Goal: Task Accomplishment & Management: Manage account settings

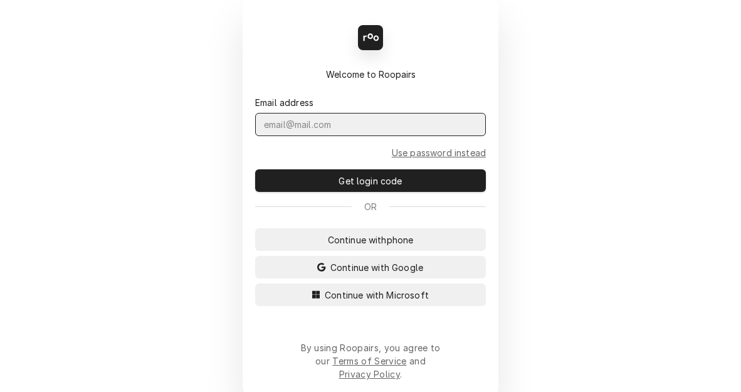
click at [307, 135] on input "Dynamic Content Wrapper" at bounding box center [370, 124] width 231 height 23
type input "kym.parson@csi1.com"
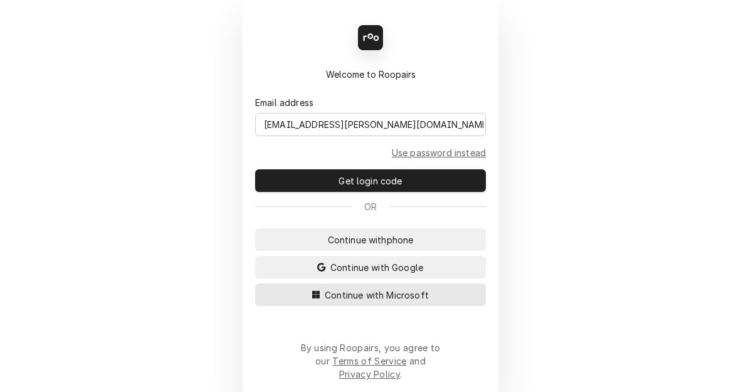
click at [320, 298] on icon "Dynamic Content Wrapper" at bounding box center [316, 295] width 8 height 8
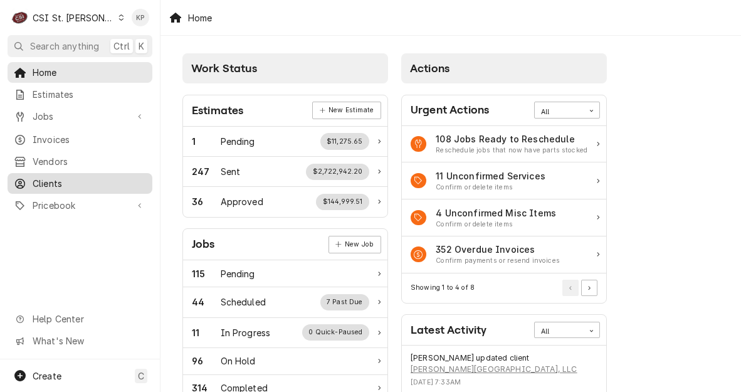
click at [39, 181] on span "Clients" at bounding box center [89, 183] width 113 height 13
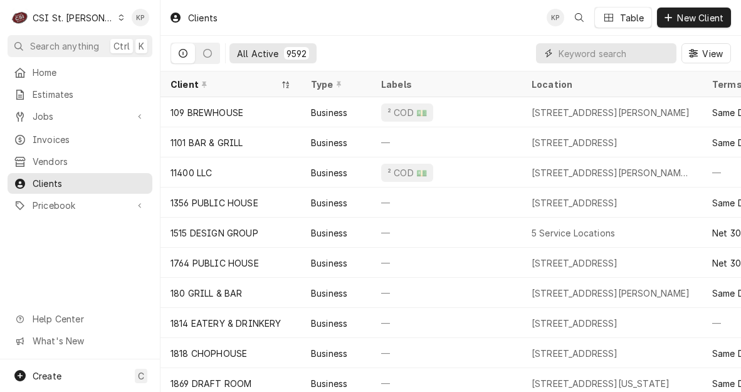
click at [577, 52] on input "Dynamic Content Wrapper" at bounding box center [615, 53] width 112 height 20
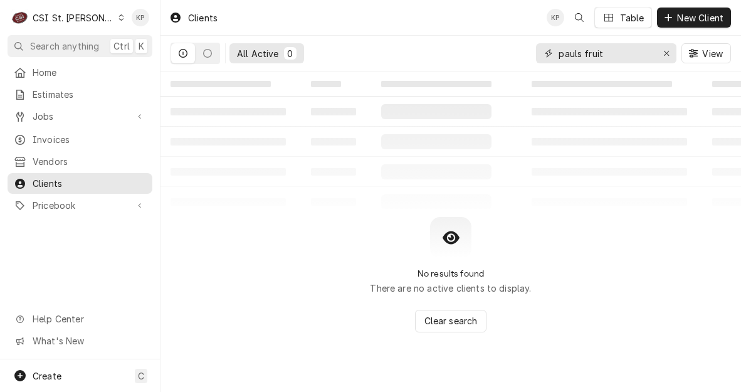
click at [607, 56] on input "pauls fruit" at bounding box center [606, 53] width 94 height 20
type input "pauls fruit"
click at [664, 57] on icon "Erase input" at bounding box center [666, 53] width 7 height 9
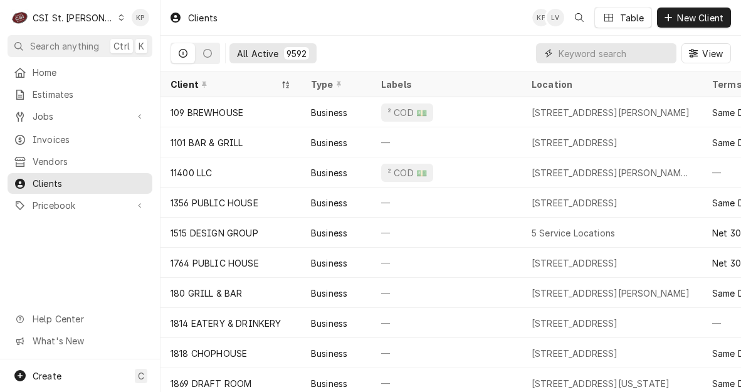
click at [606, 57] on input "Dynamic Content Wrapper" at bounding box center [615, 53] width 112 height 20
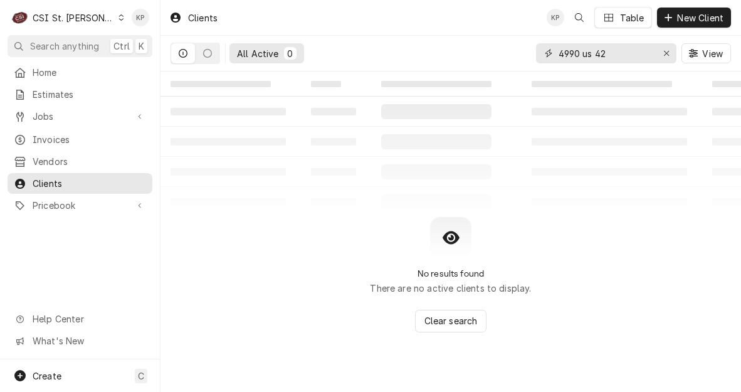
type input "4990 us 42"
click at [667, 51] on icon "Erase input" at bounding box center [666, 53] width 7 height 9
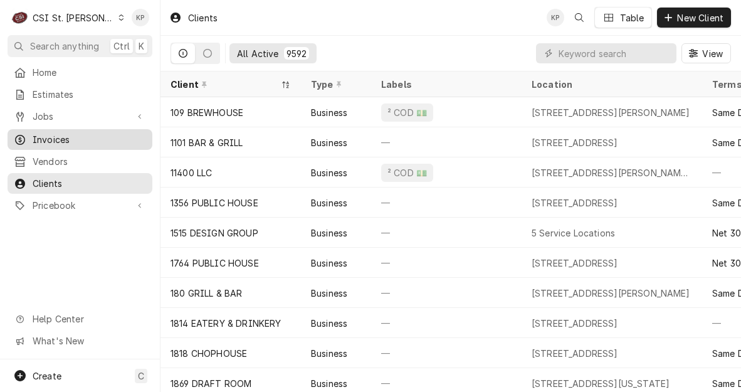
click at [56, 136] on span "Invoices" at bounding box center [89, 139] width 113 height 13
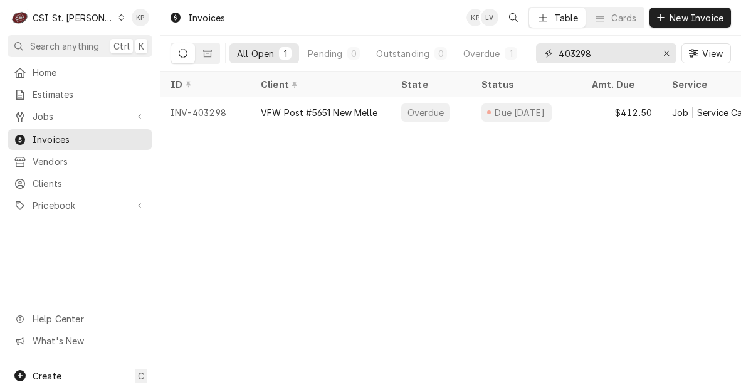
click at [666, 52] on icon "Erase input" at bounding box center [666, 53] width 7 height 9
click at [653, 53] on input "Dynamic Content Wrapper" at bounding box center [606, 53] width 94 height 20
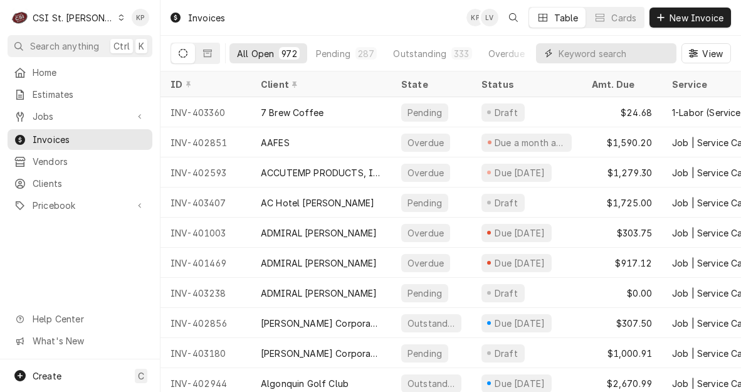
click at [603, 47] on input "Dynamic Content Wrapper" at bounding box center [615, 53] width 112 height 20
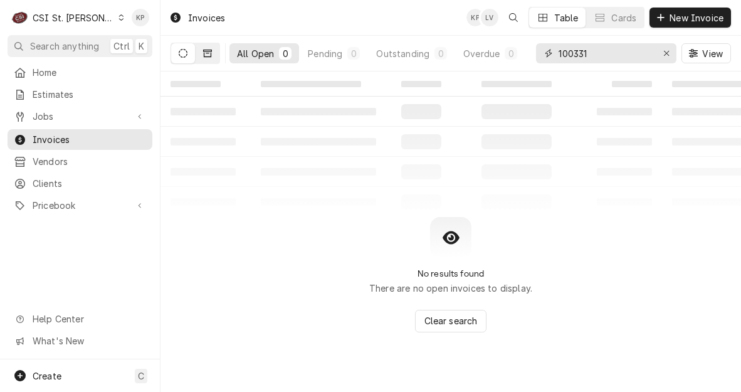
type input "100331"
click at [206, 53] on icon "Dynamic Content Wrapper" at bounding box center [207, 53] width 9 height 9
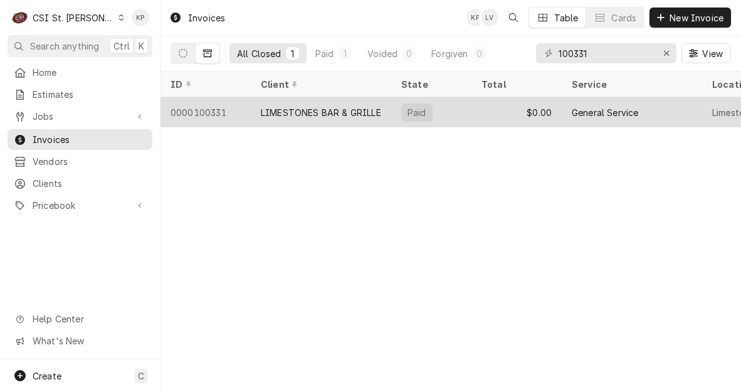
click at [299, 111] on div "LIMESTONES BAR & GRILLE" at bounding box center [321, 112] width 120 height 13
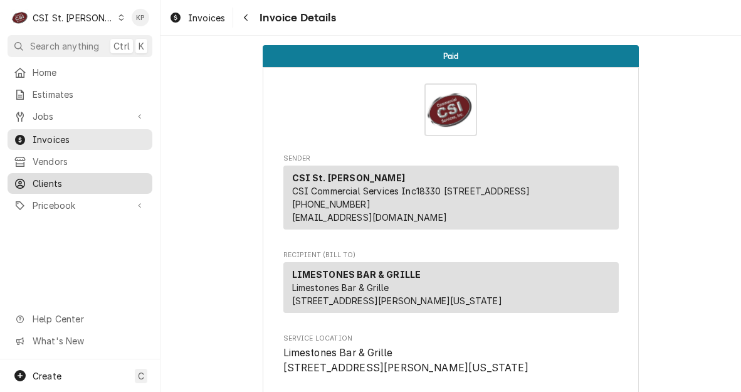
click at [48, 177] on span "Clients" at bounding box center [89, 183] width 113 height 13
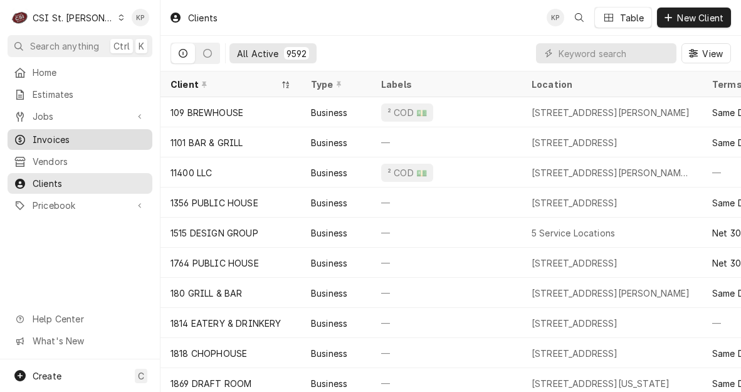
click at [58, 135] on span "Invoices" at bounding box center [89, 139] width 113 height 13
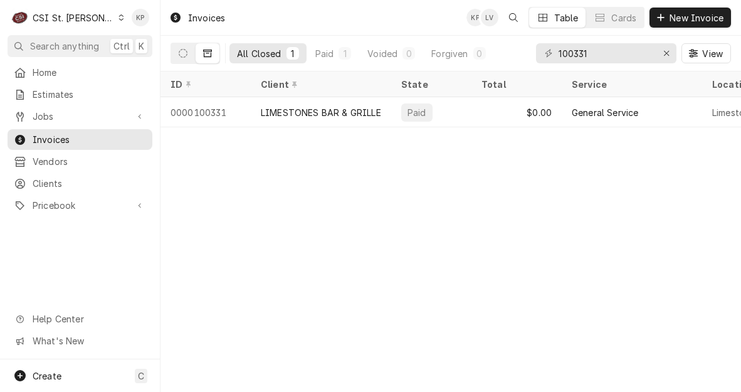
click at [118, 13] on div "Dynamic Content Wrapper" at bounding box center [121, 17] width 7 height 9
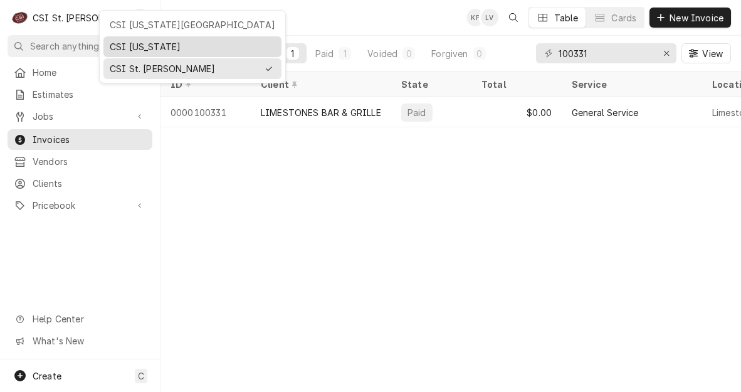
click at [119, 47] on div "CSI [US_STATE]" at bounding box center [193, 46] width 166 height 13
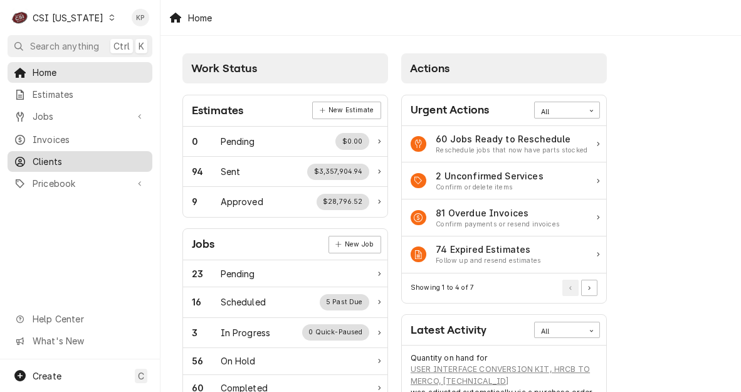
click at [43, 137] on span "Invoices" at bounding box center [89, 139] width 113 height 13
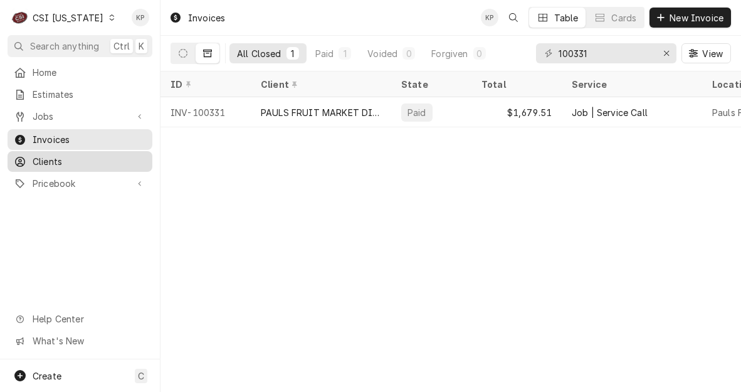
click at [48, 158] on span "Clients" at bounding box center [89, 161] width 113 height 13
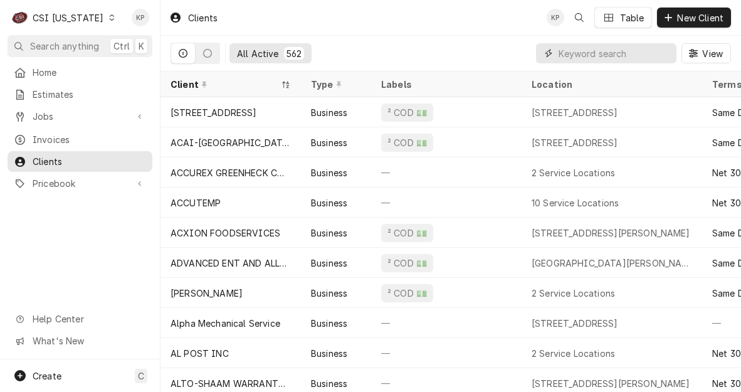
click at [570, 51] on input "Dynamic Content Wrapper" at bounding box center [615, 53] width 112 height 20
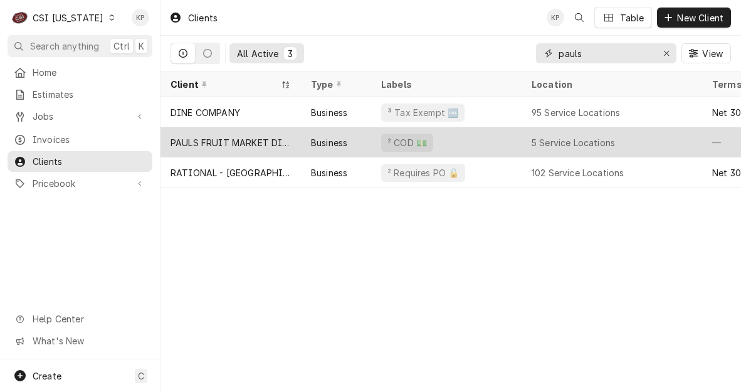
type input "pauls"
click at [269, 137] on div "PAULS FRUIT MARKET DISTRIBUTION CTR" at bounding box center [231, 142] width 120 height 13
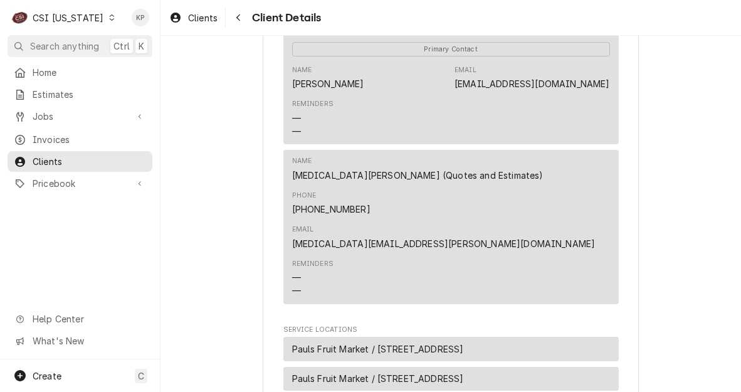
scroll to position [502, 0]
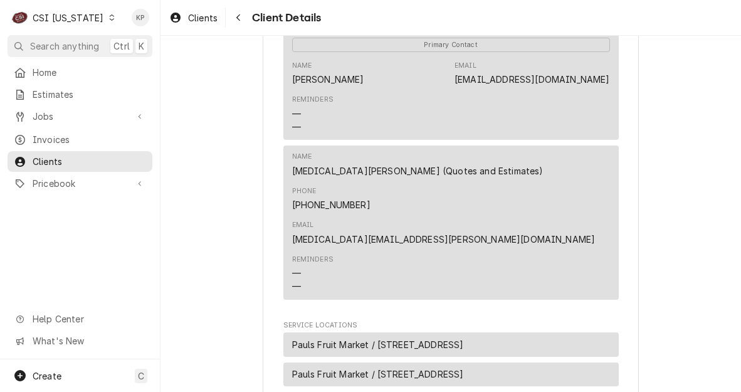
click at [493, 229] on div "Name Kyra Johnson (Quotes and Estimates) Phone (502) 426-5059 Email kyra.johnso…" at bounding box center [451, 198] width 318 height 102
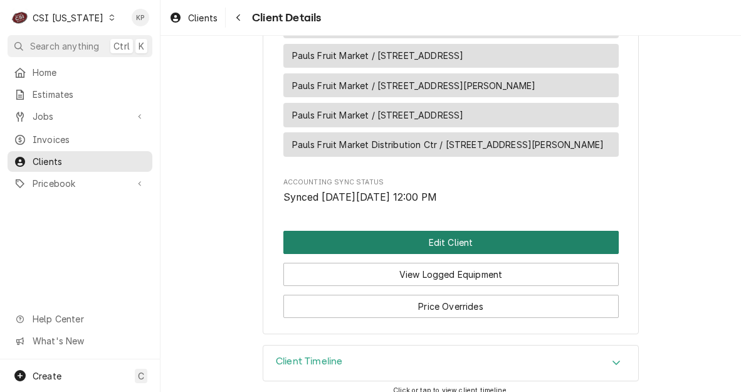
scroll to position [826, 0]
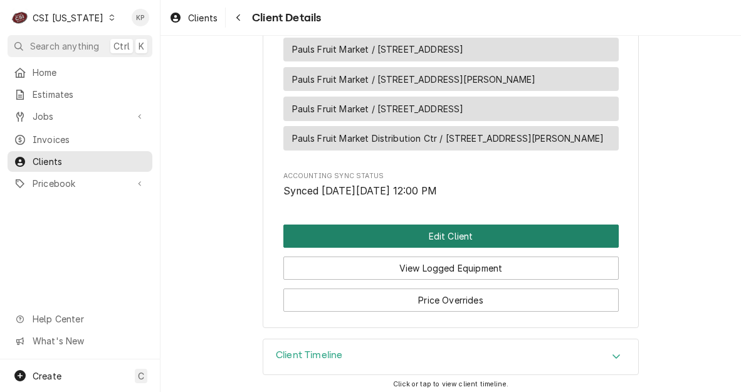
click at [485, 228] on button "Edit Client" at bounding box center [450, 235] width 335 height 23
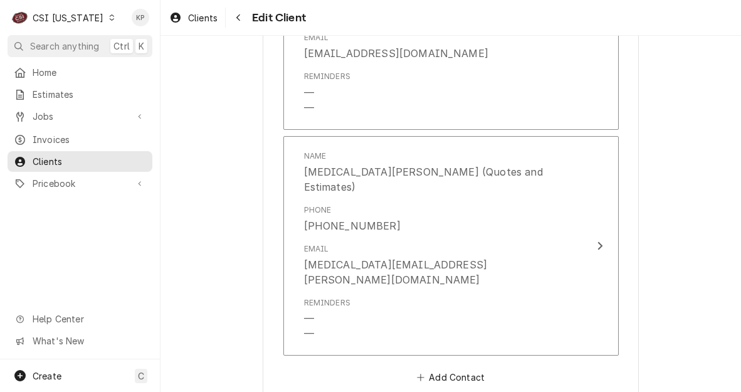
scroll to position [1096, 0]
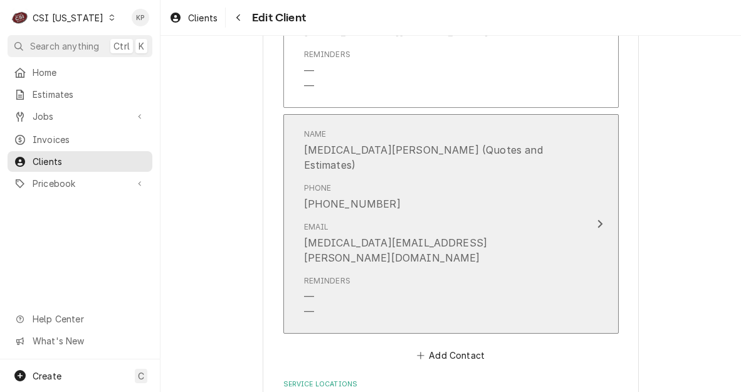
click at [597, 220] on icon "Update Contact" at bounding box center [599, 224] width 5 height 8
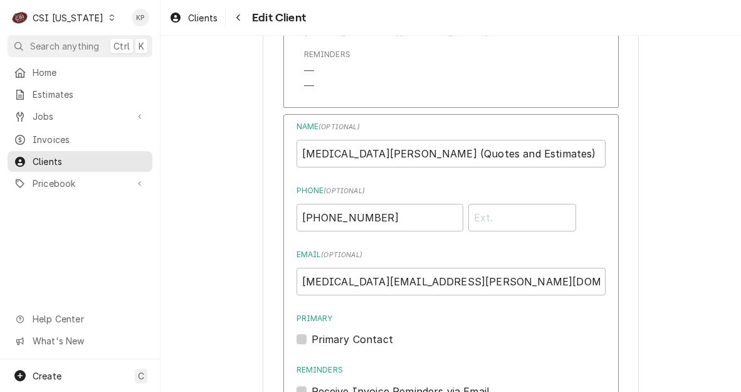
click at [312, 336] on label "Primary Contact" at bounding box center [352, 339] width 81 height 15
click at [312, 336] on input "Primary" at bounding box center [466, 346] width 309 height 28
checkbox input "true"
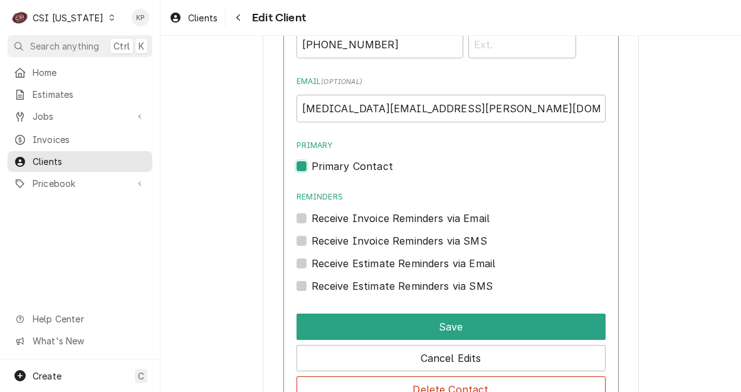
scroll to position [1284, 0]
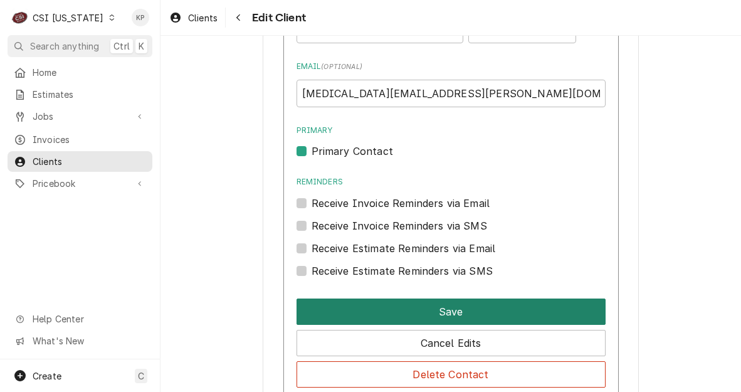
click at [415, 308] on button "Save" at bounding box center [451, 311] width 309 height 26
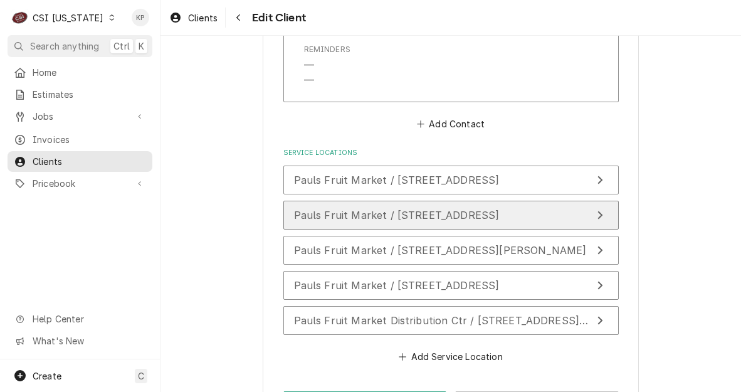
scroll to position [1347, 0]
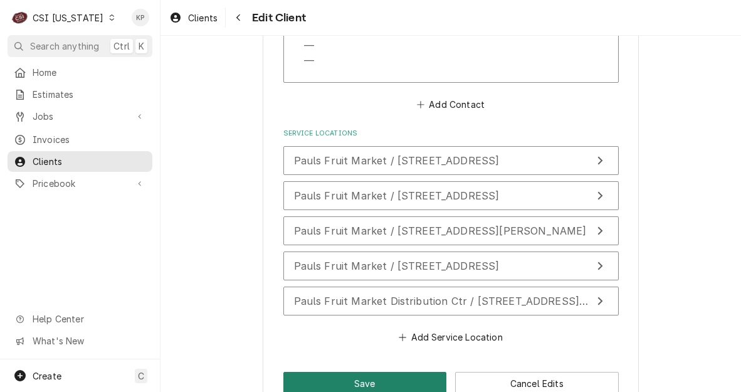
click at [373, 372] on button "Save" at bounding box center [365, 383] width 164 height 23
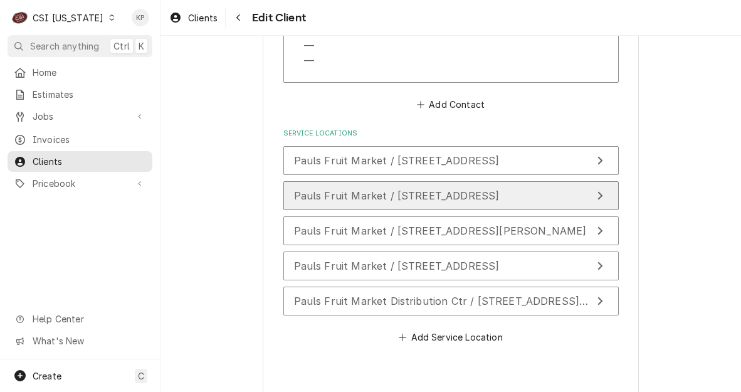
type textarea "x"
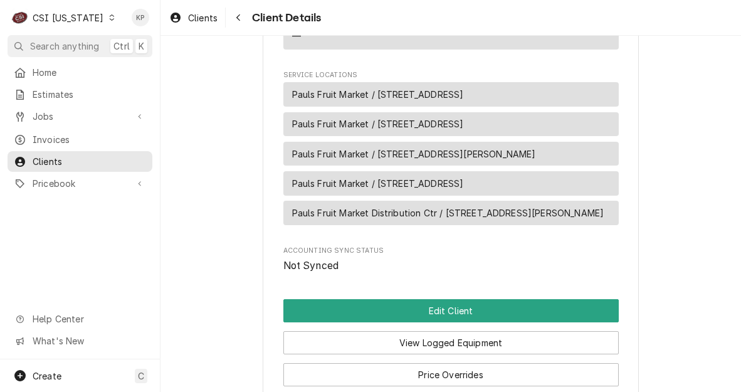
scroll to position [752, 0]
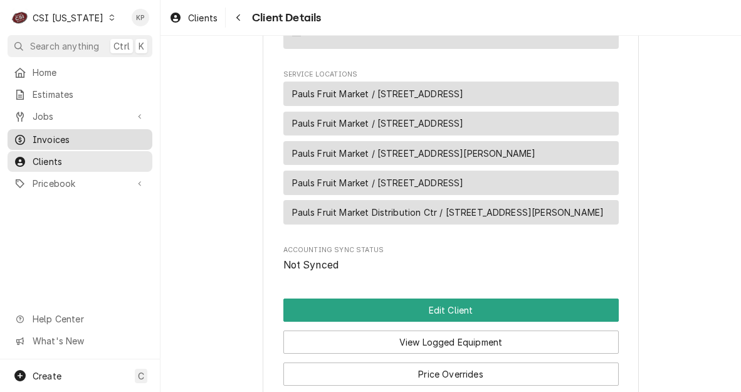
drag, startPoint x: 50, startPoint y: 139, endPoint x: 89, endPoint y: 132, distance: 39.4
click at [50, 139] on span "Invoices" at bounding box center [89, 139] width 113 height 13
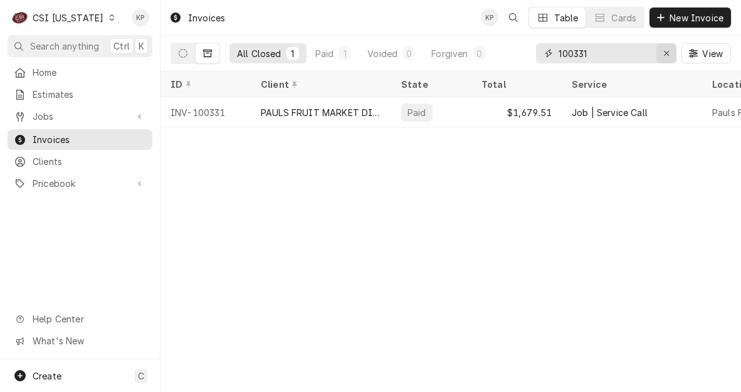
click at [665, 53] on icon "Erase input" at bounding box center [666, 53] width 5 height 5
drag, startPoint x: 665, startPoint y: 53, endPoint x: 658, endPoint y: 54, distance: 7.6
click at [653, 53] on input "Dynamic Content Wrapper" at bounding box center [606, 53] width 94 height 20
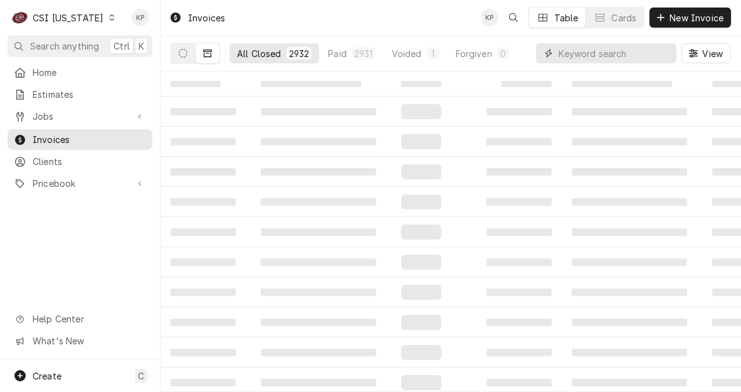
click at [579, 56] on input "Dynamic Content Wrapper" at bounding box center [615, 53] width 112 height 20
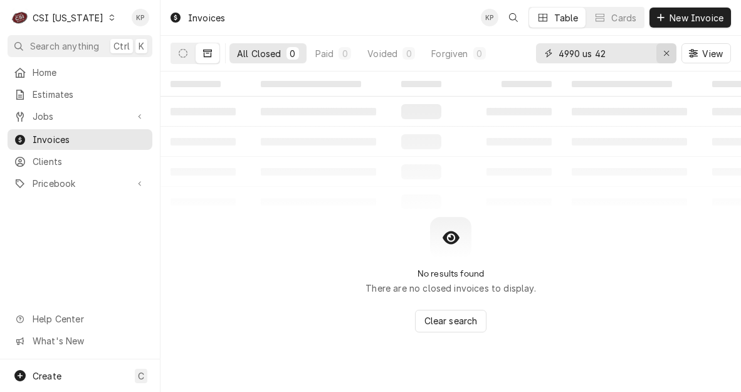
type input "4990 us 42"
click at [666, 52] on icon "Erase input" at bounding box center [666, 53] width 7 height 9
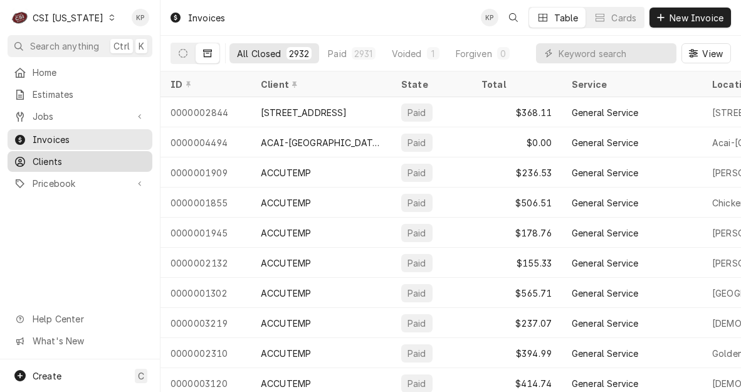
click at [54, 157] on span "Clients" at bounding box center [89, 161] width 113 height 13
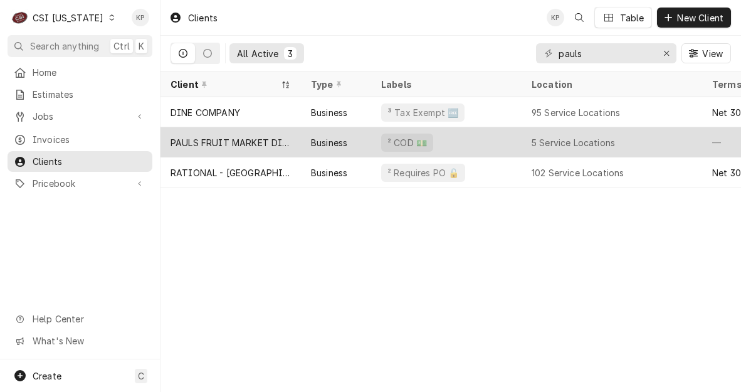
click at [219, 139] on div "PAULS FRUIT MARKET DISTRIBUTION CTR" at bounding box center [231, 142] width 120 height 13
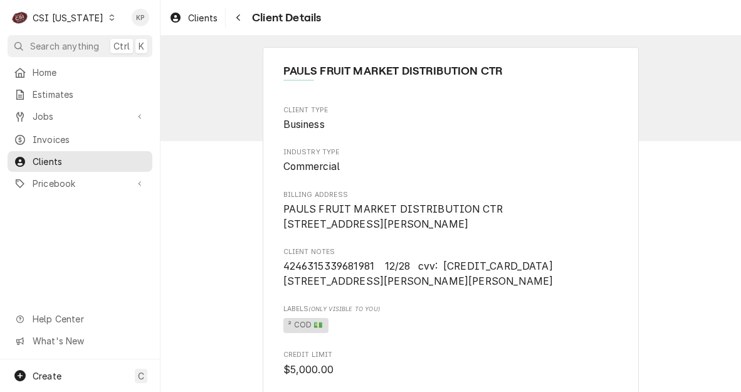
click at [447, 231] on span "PAULS FRUIT MARKET DISTRIBUTION CTR [STREET_ADDRESS][PERSON_NAME]" at bounding box center [450, 216] width 335 height 29
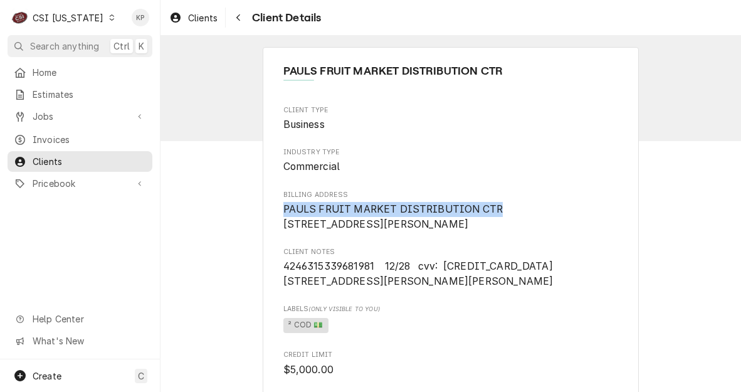
drag, startPoint x: 441, startPoint y: 206, endPoint x: 276, endPoint y: 206, distance: 164.9
drag, startPoint x: 276, startPoint y: 206, endPoint x: 290, endPoint y: 206, distance: 14.4
copy span "PAULS FRUIT MARKET DISTRIBUTION CTR"
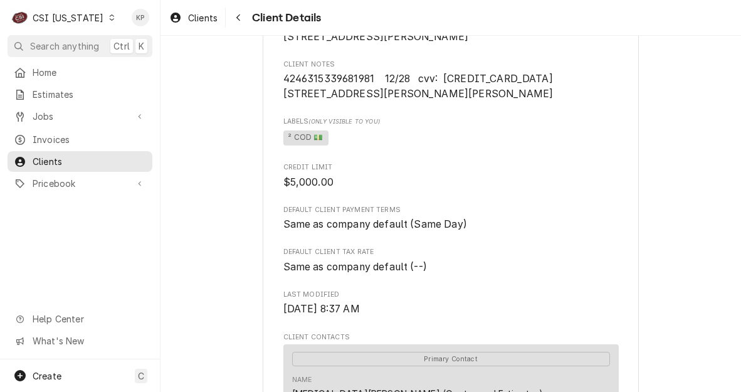
scroll to position [188, 0]
click at [48, 135] on span "Invoices" at bounding box center [89, 139] width 113 height 13
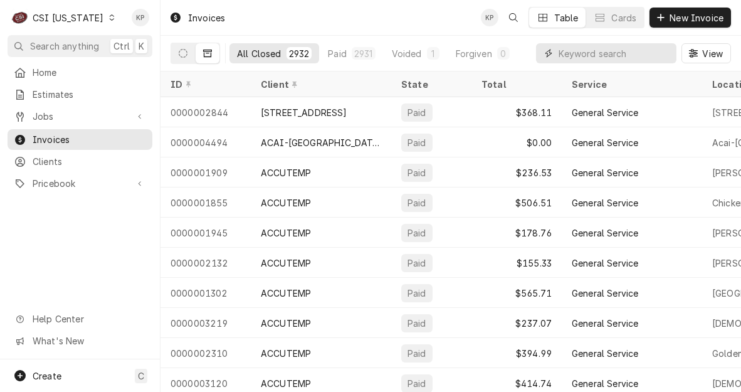
click at [562, 55] on input "Dynamic Content Wrapper" at bounding box center [615, 53] width 112 height 20
paste input "PAULS FRUIT MARKET DISTRIBUTION CTR"
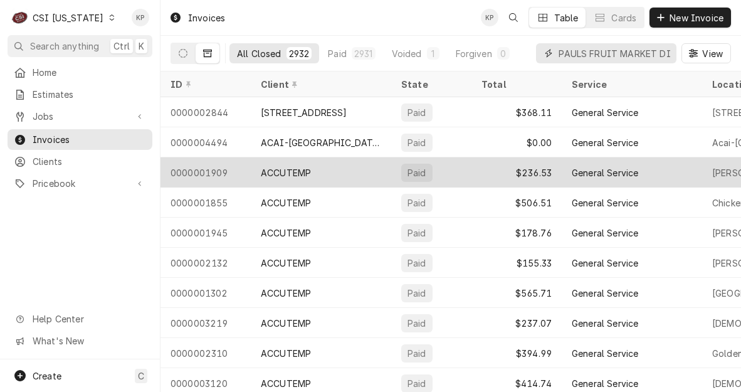
scroll to position [0, 95]
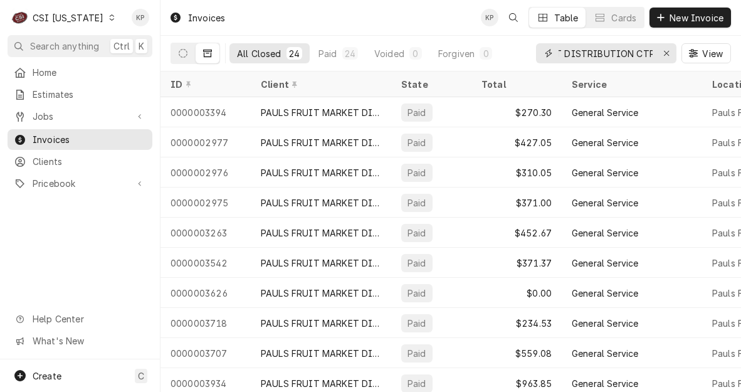
type input "PAULS FRUIT MARKET DISTRIBUTION CTR"
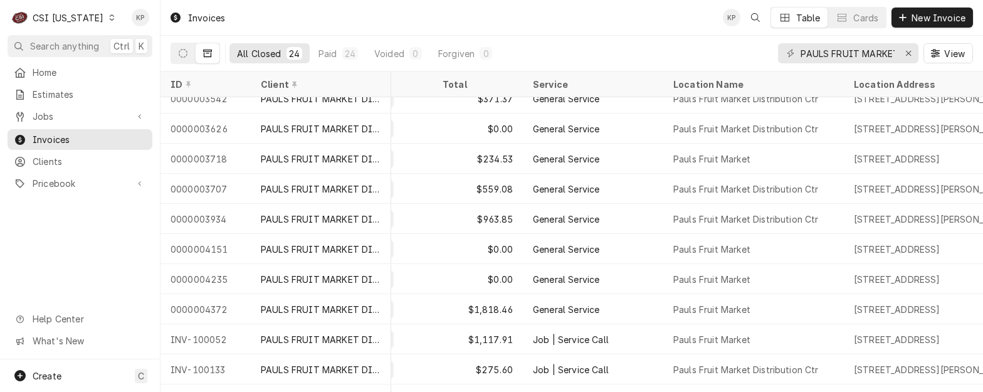
scroll to position [164, 0]
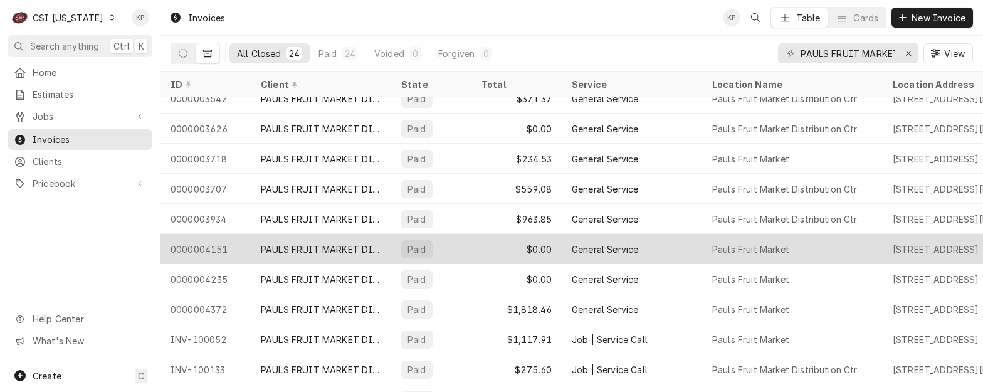
click at [238, 250] on div "0000004151" at bounding box center [205, 249] width 90 height 30
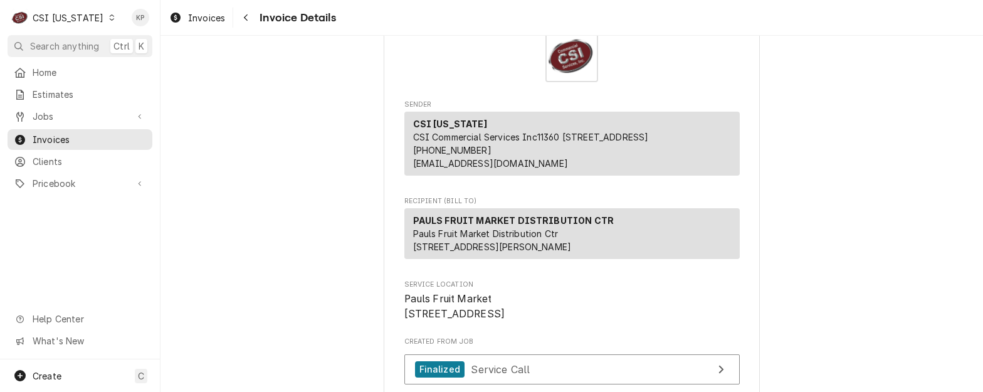
scroll to position [188, 0]
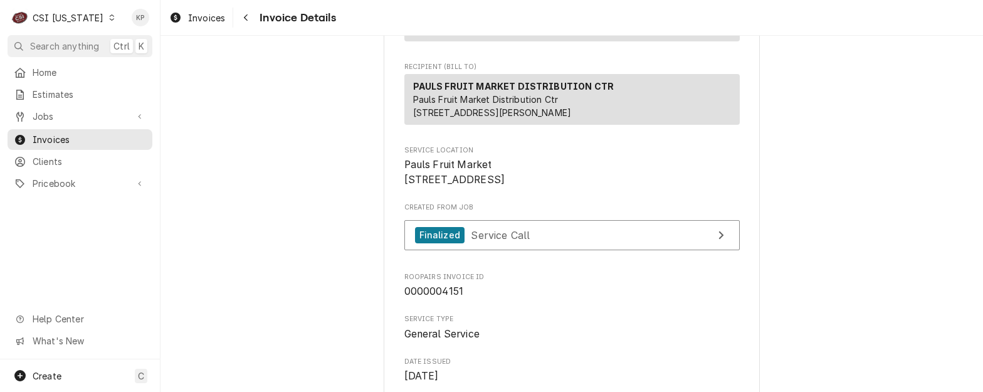
click at [533, 299] on span "0000004151" at bounding box center [571, 291] width 335 height 15
click at [109, 19] on icon "Dynamic Content Wrapper" at bounding box center [112, 17] width 6 height 6
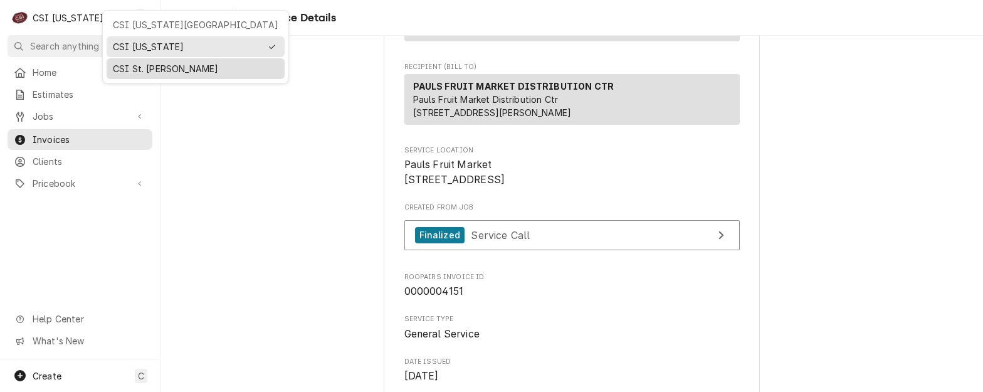
click at [134, 62] on div "CSI St. [PERSON_NAME]" at bounding box center [196, 68] width 166 height 13
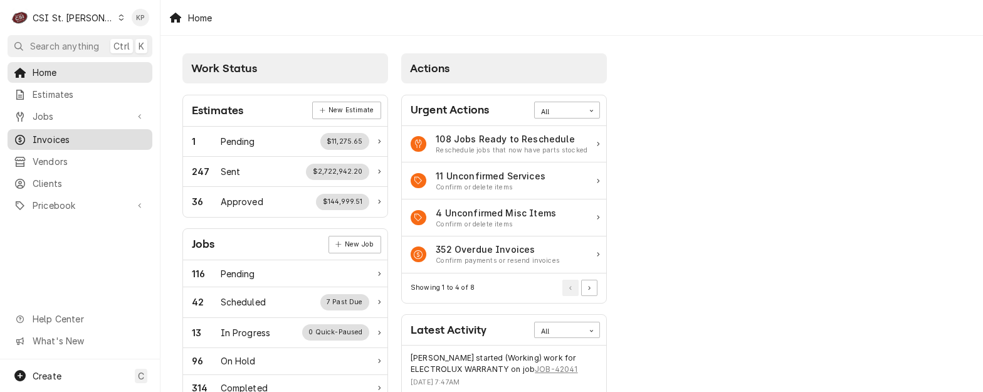
click at [54, 139] on span "Invoices" at bounding box center [89, 139] width 113 height 13
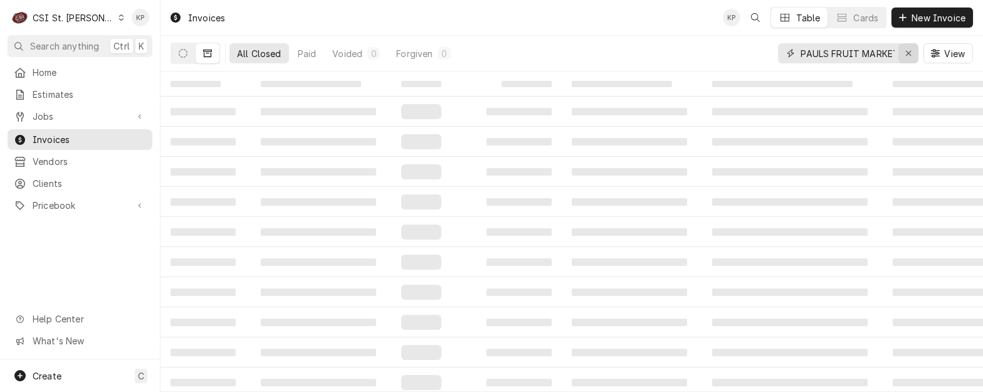
click at [910, 53] on icon "Erase input" at bounding box center [908, 53] width 7 height 9
click at [852, 48] on input "Dynamic Content Wrapper" at bounding box center [857, 53] width 112 height 20
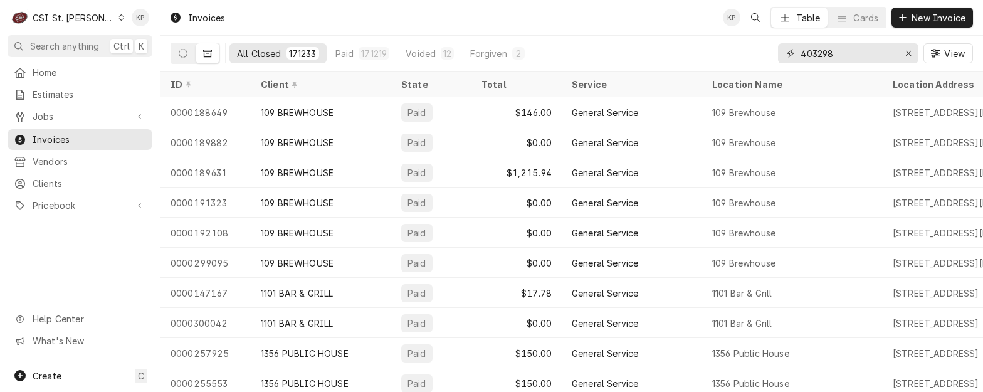
type input "403298"
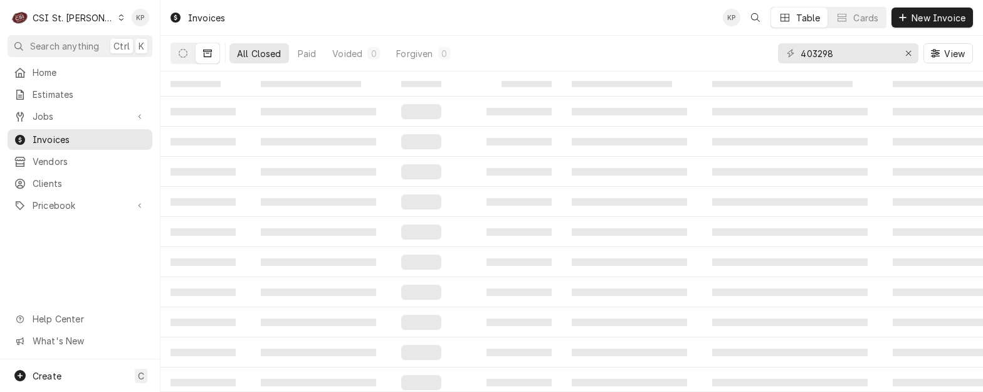
click at [209, 53] on icon "Dynamic Content Wrapper" at bounding box center [207, 53] width 9 height 9
click at [182, 53] on icon "Dynamic Content Wrapper" at bounding box center [183, 53] width 9 height 9
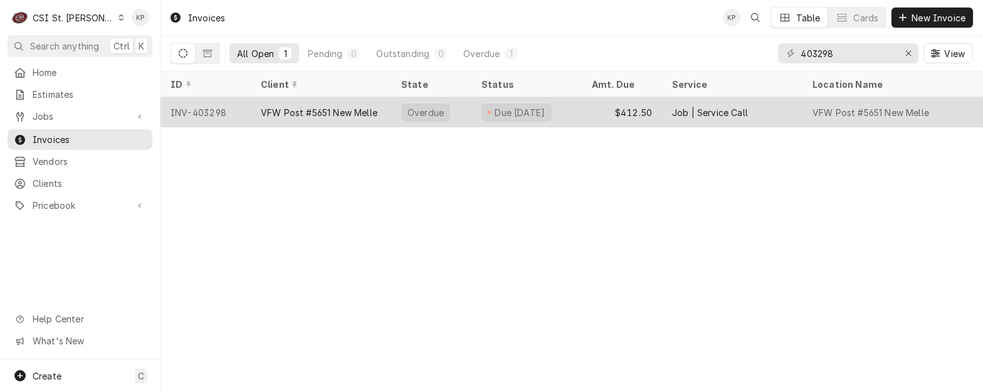
click at [190, 113] on div "INV-403298" at bounding box center [205, 112] width 90 height 30
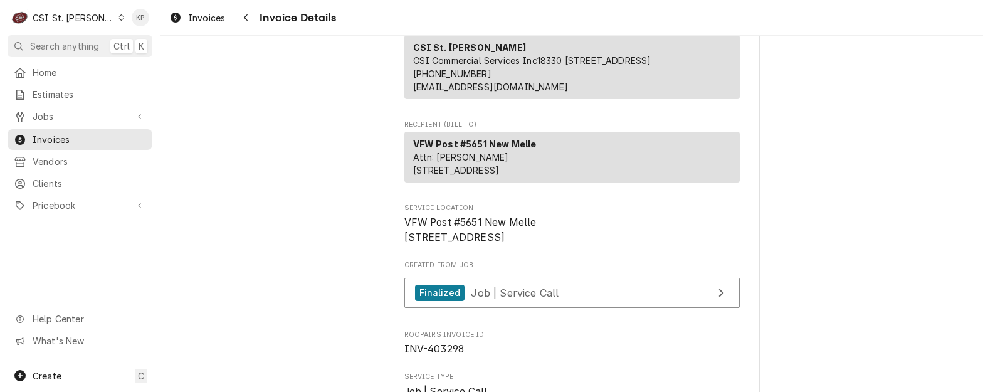
scroll to position [188, 0]
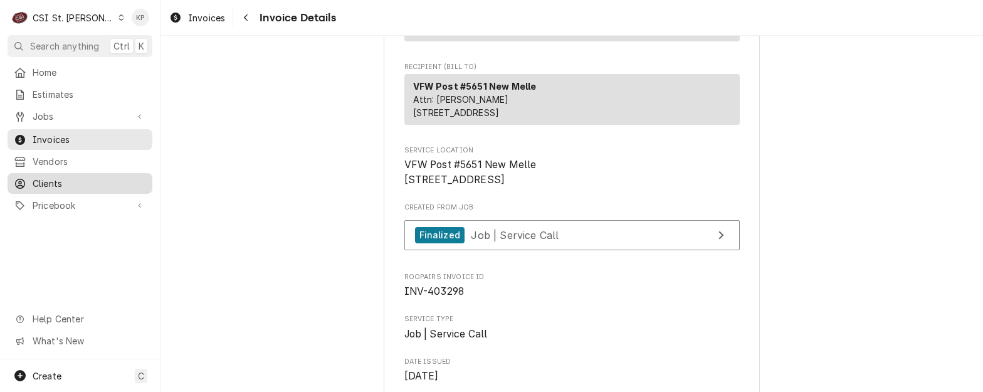
click at [51, 177] on span "Clients" at bounding box center [89, 183] width 113 height 13
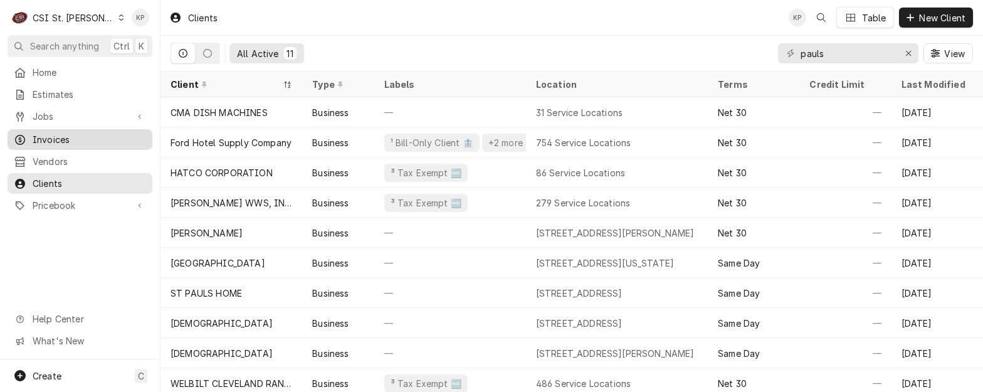
click at [65, 135] on span "Invoices" at bounding box center [89, 139] width 113 height 13
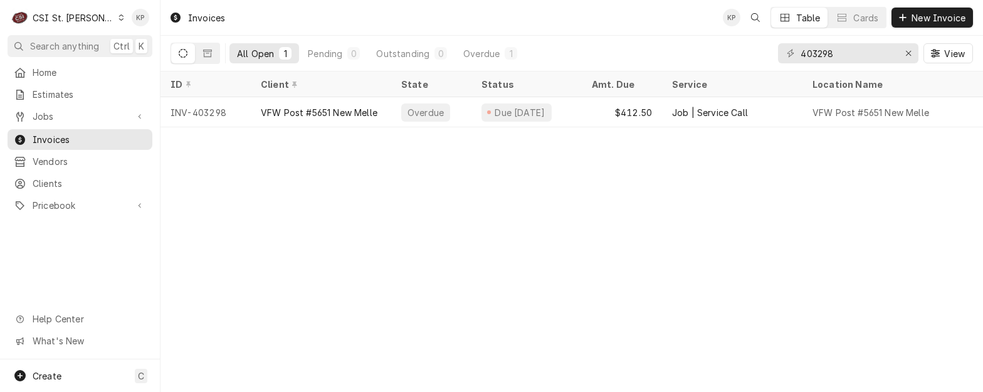
click at [340, 111] on div "VFW Post #5651 New Melle" at bounding box center [319, 112] width 117 height 13
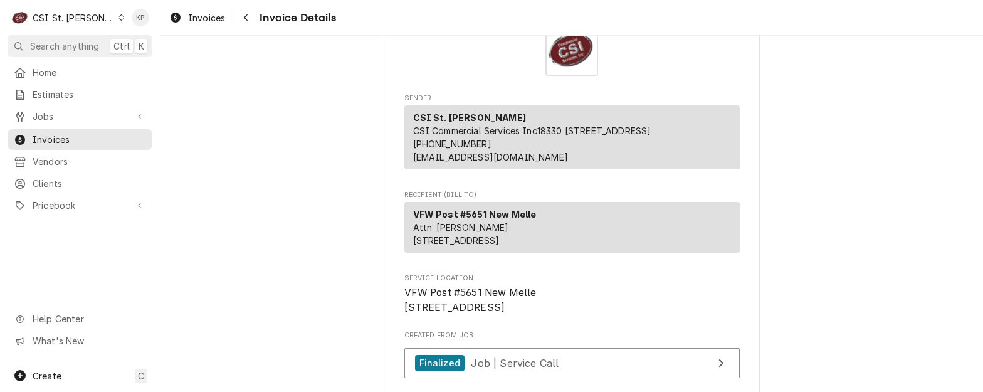
scroll to position [125, 0]
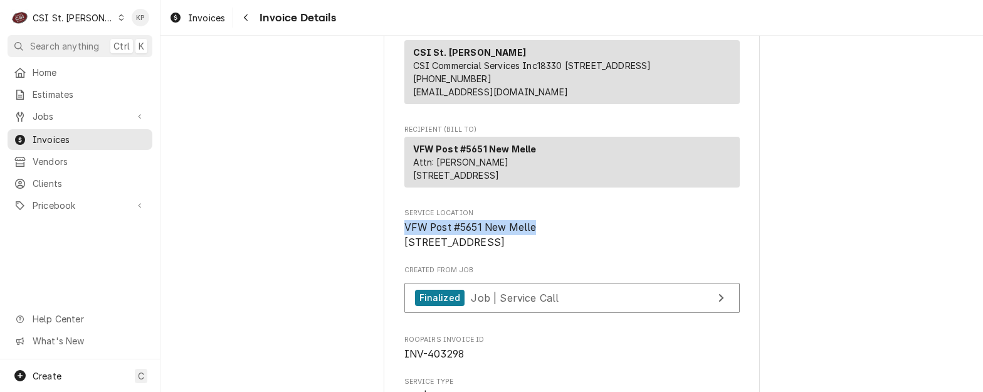
drag, startPoint x: 533, startPoint y: 255, endPoint x: 401, endPoint y: 256, distance: 131.7
click at [404, 250] on span "VFW Post #5651 New Melle [STREET_ADDRESS]" at bounding box center [571, 234] width 335 height 29
copy span "VFW Post #5651 New Melle"
click at [45, 179] on span "Clients" at bounding box center [89, 183] width 113 height 13
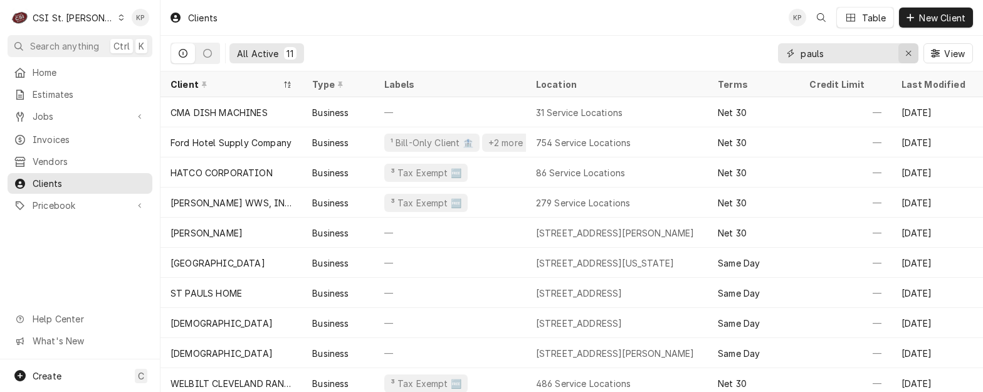
click at [909, 51] on icon "Erase input" at bounding box center [908, 53] width 7 height 9
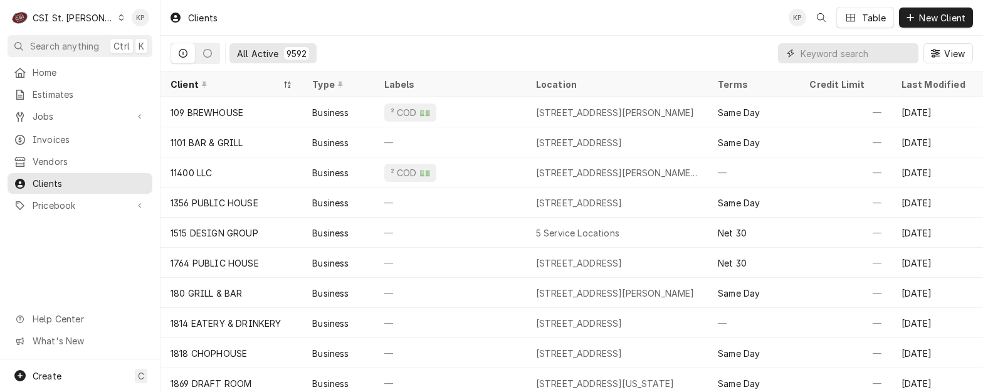
paste input "VFW Post #5651 New Melle"
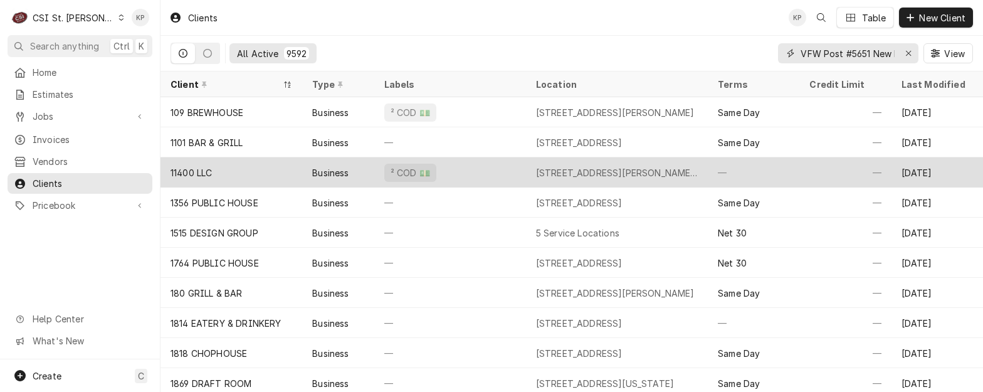
scroll to position [0, 24]
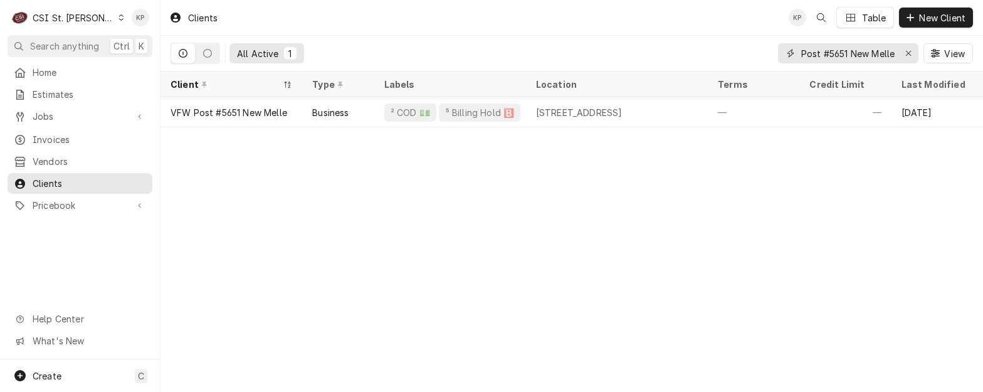
type input "VFW Post #5651 New Melle"
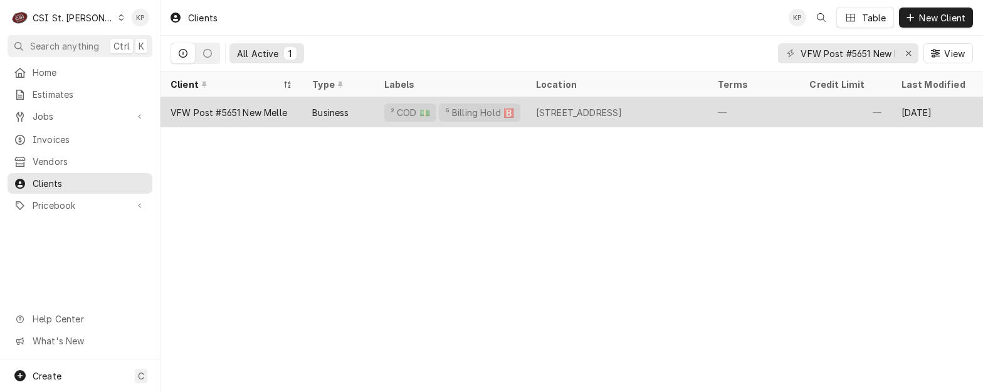
click at [263, 112] on div "VFW Post #5651 New Melle" at bounding box center [229, 112] width 117 height 13
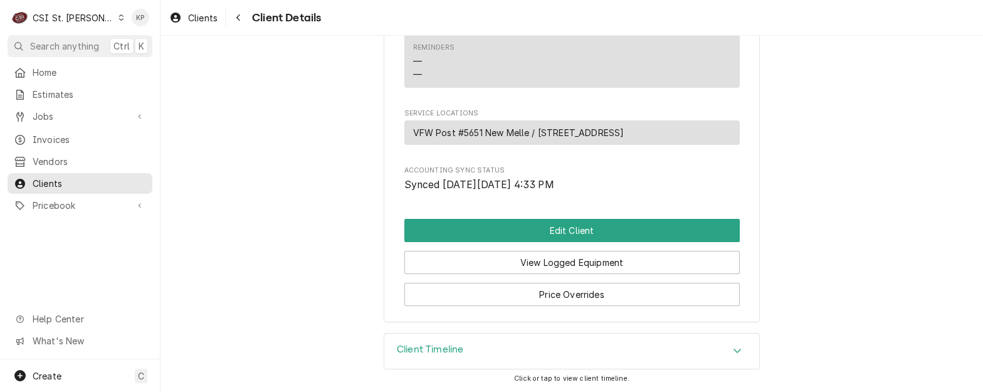
scroll to position [554, 0]
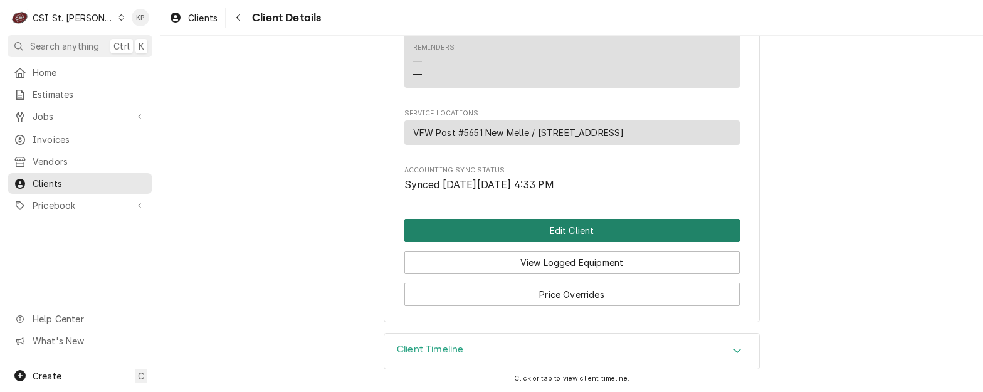
click at [510, 235] on button "Edit Client" at bounding box center [571, 230] width 335 height 23
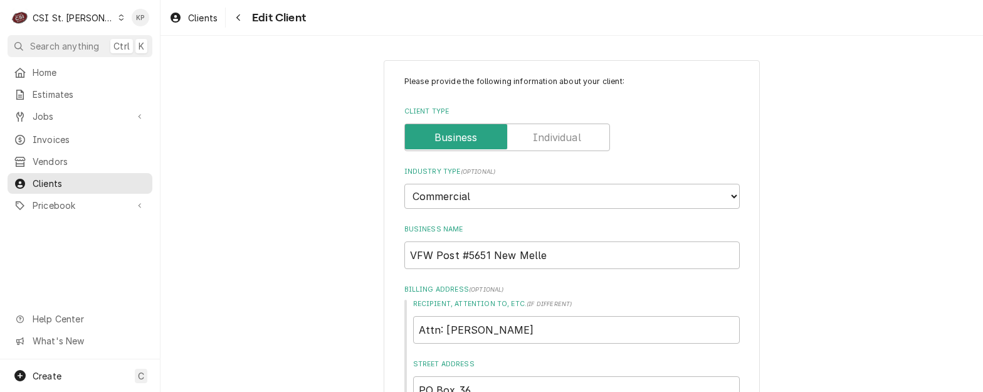
type textarea "x"
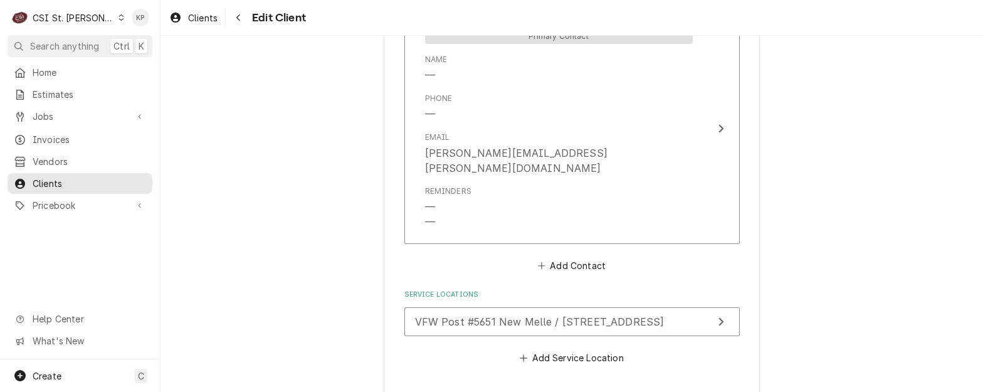
scroll to position [1003, 0]
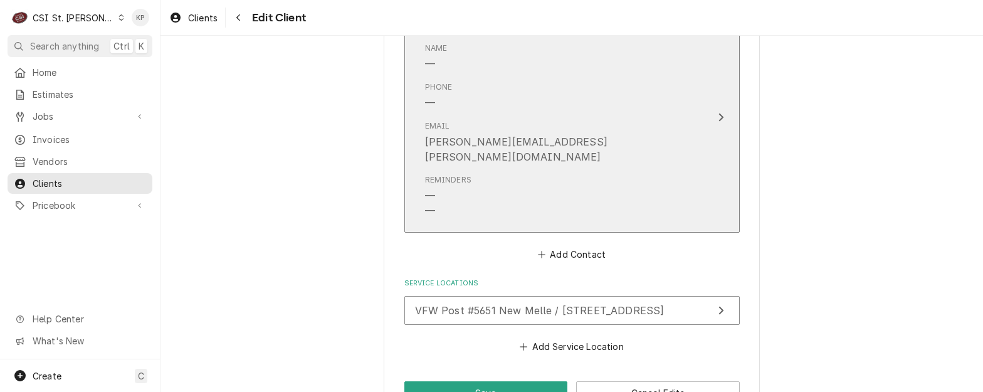
click at [718, 113] on icon "Update Contact" at bounding box center [720, 117] width 5 height 8
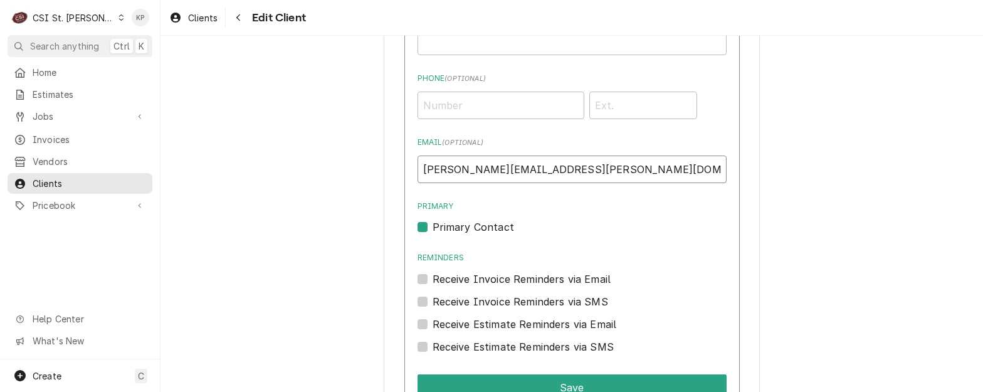
drag, startPoint x: 371, startPoint y: 164, endPoint x: 337, endPoint y: 162, distance: 33.9
paste input "Post5651@centurytel .com"
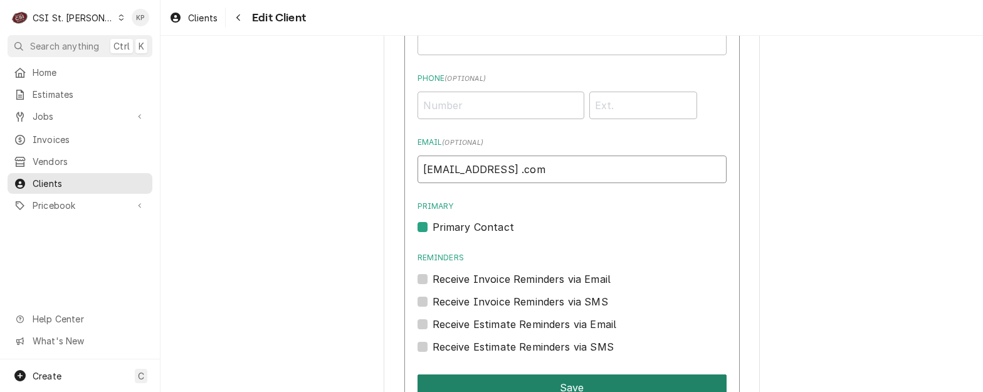
type input "Post5651@centurytel .com"
click at [521, 379] on button "Save" at bounding box center [572, 387] width 309 height 26
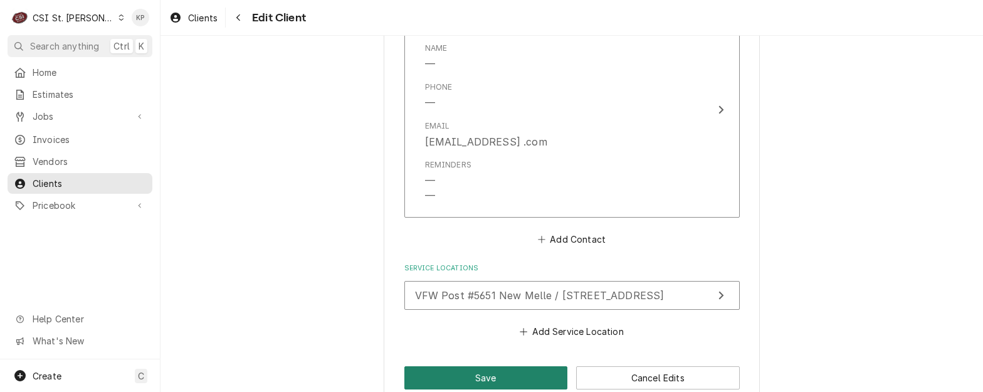
click at [522, 379] on button "Save" at bounding box center [486, 377] width 164 height 23
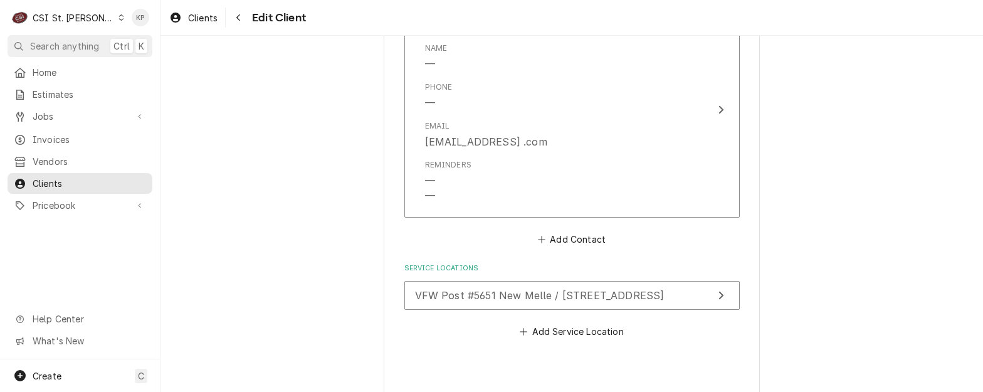
type textarea "x"
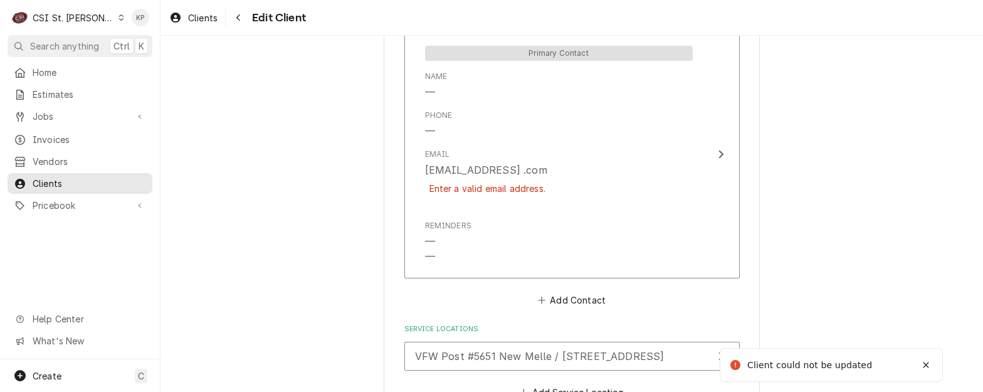
scroll to position [952, 0]
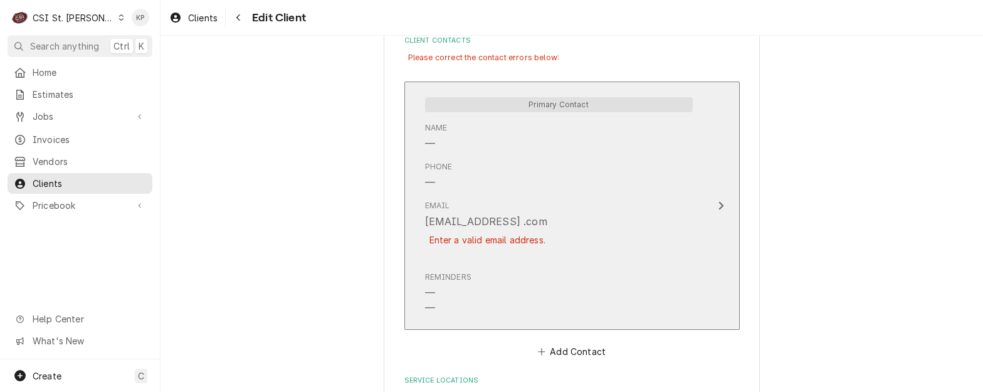
click at [718, 204] on icon "Update Contact" at bounding box center [720, 206] width 5 height 8
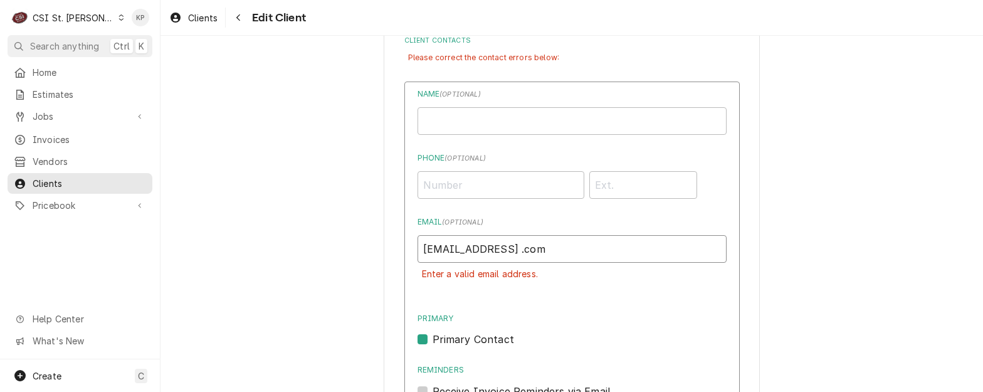
click at [525, 250] on input "Post5651@centurytel .com" at bounding box center [572, 249] width 309 height 28
click at [559, 250] on input "Post5651@centurytel.com" at bounding box center [572, 249] width 309 height 28
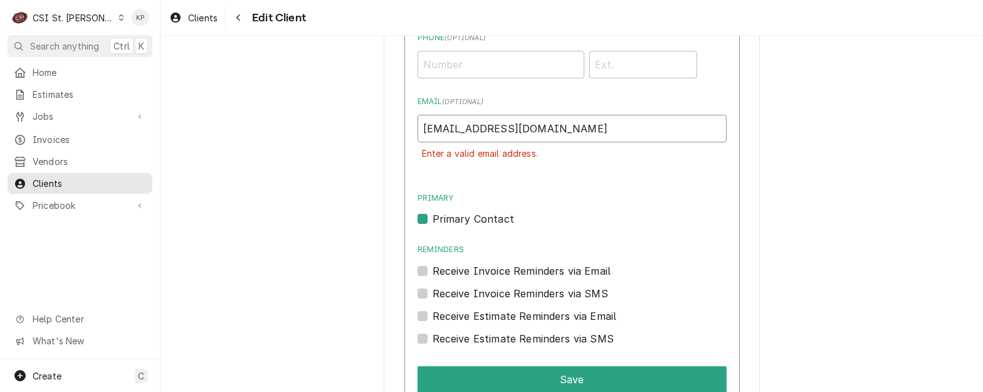
scroll to position [1077, 0]
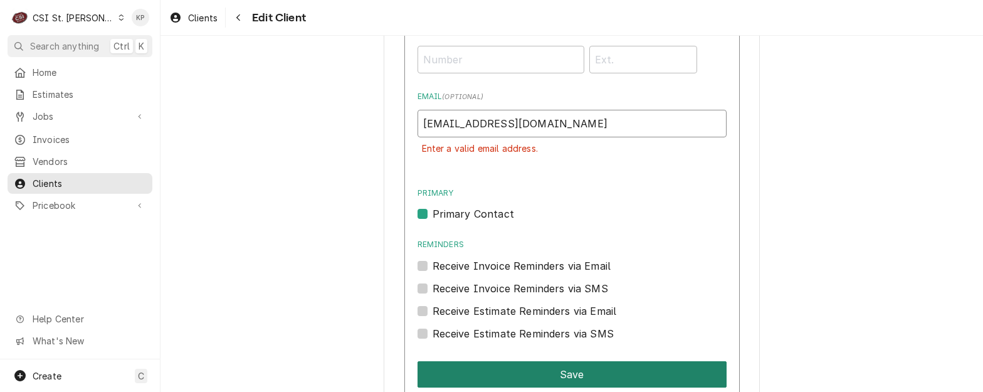
type input "Post5651@centurytel.com"
click at [515, 367] on button "Save" at bounding box center [572, 374] width 309 height 26
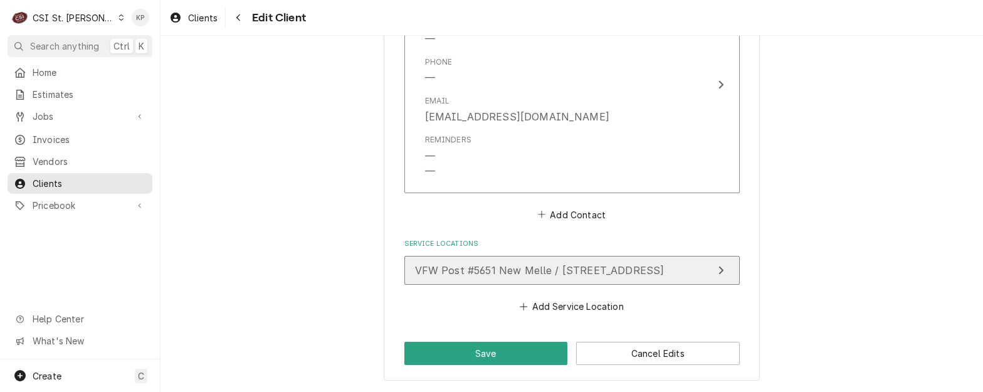
click at [503, 270] on span "VFW Post #5651 New Melle / 555 Foristell Rd, New Melle, MO 63365" at bounding box center [540, 270] width 250 height 13
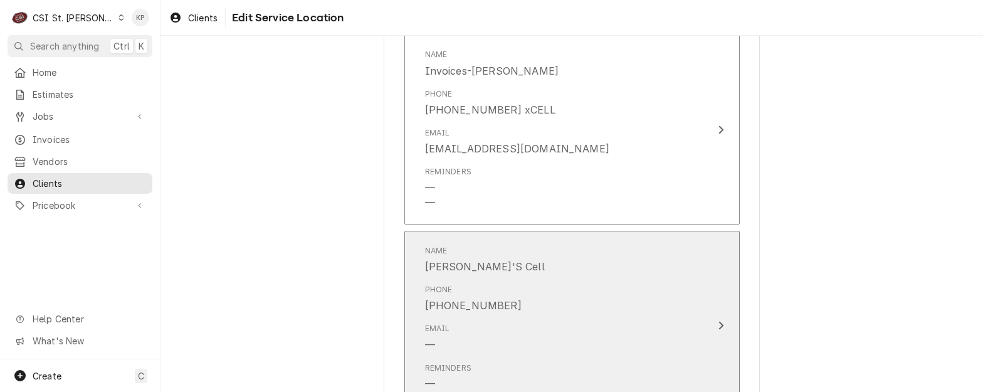
scroll to position [878, 0]
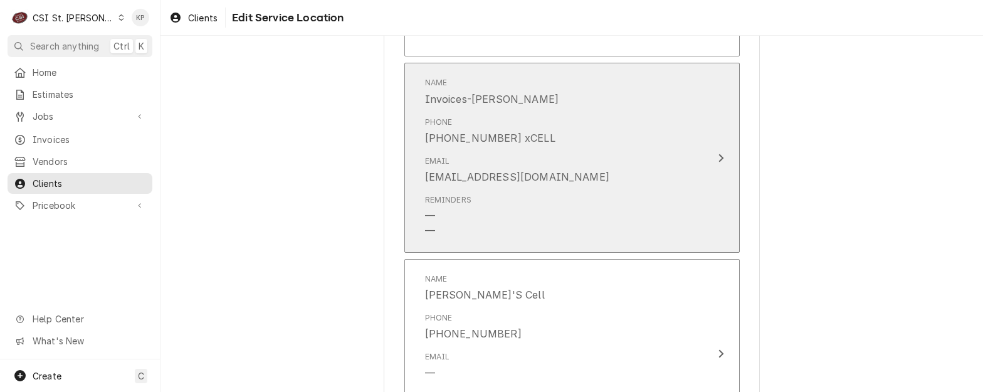
click at [718, 155] on icon "Update Contact" at bounding box center [721, 158] width 6 height 10
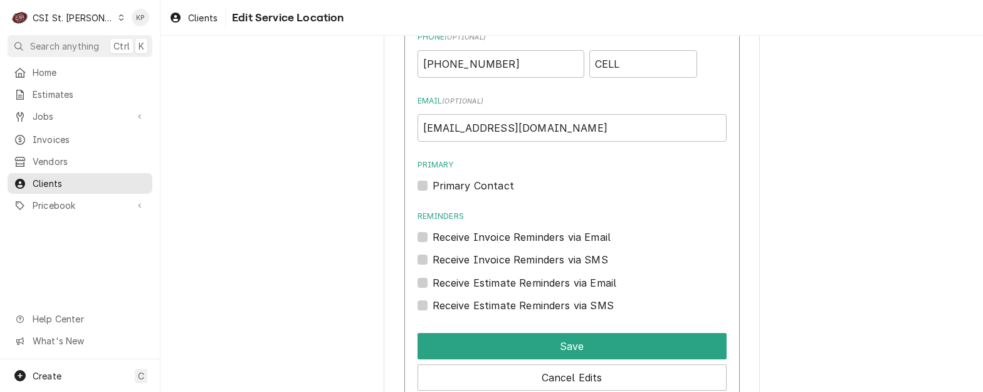
scroll to position [1003, 0]
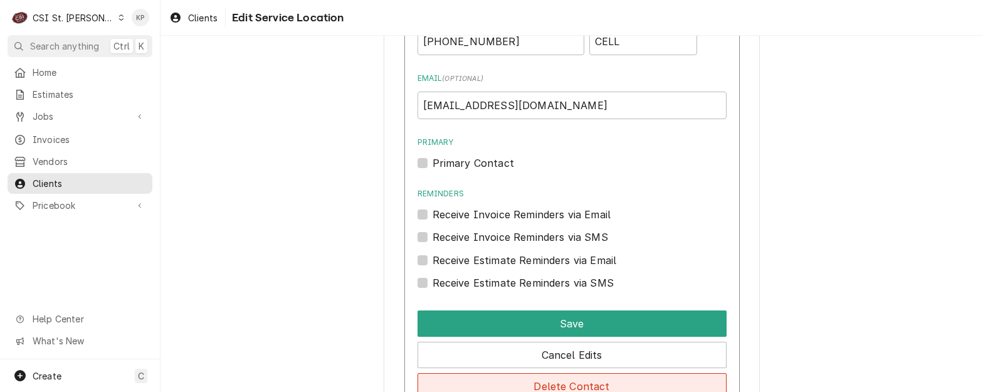
click at [551, 382] on button "Delete Contact" at bounding box center [572, 386] width 309 height 26
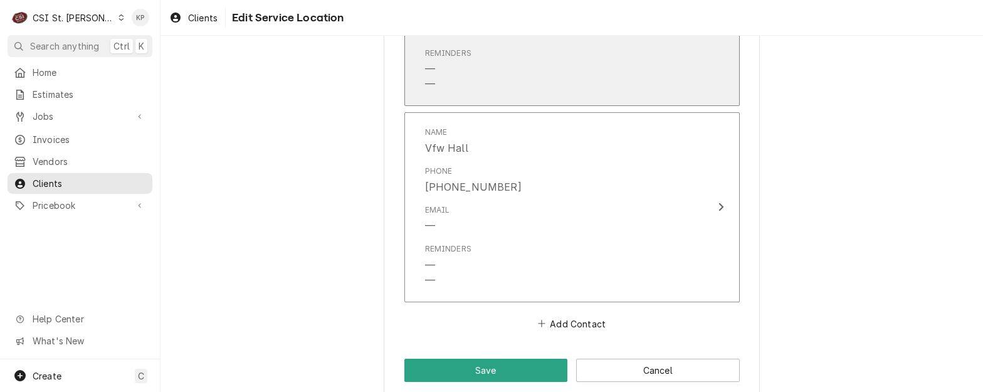
scroll to position [1238, 0]
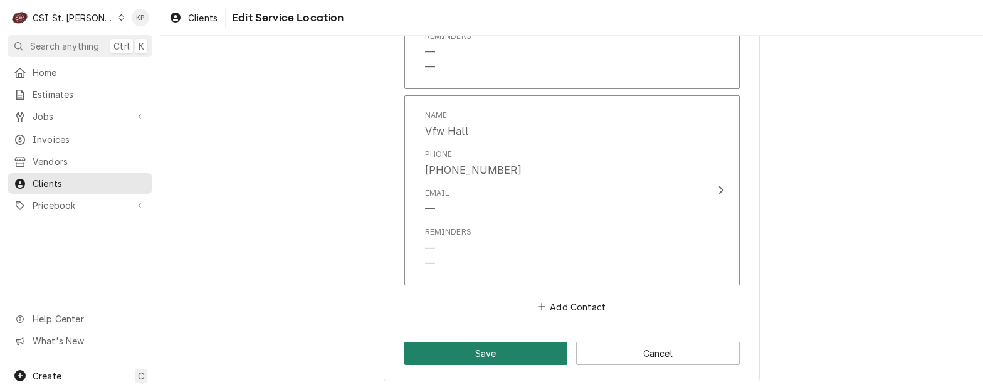
drag, startPoint x: 471, startPoint y: 355, endPoint x: 477, endPoint y: 355, distance: 6.3
click at [471, 355] on button "Save" at bounding box center [486, 353] width 164 height 23
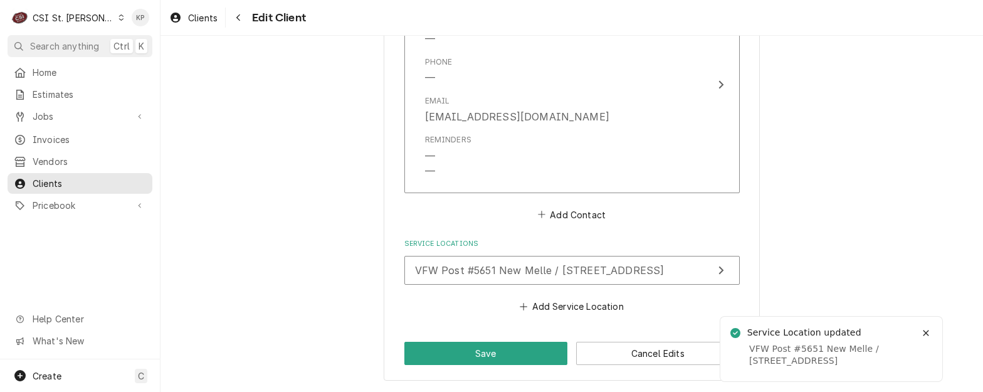
scroll to position [1041, 0]
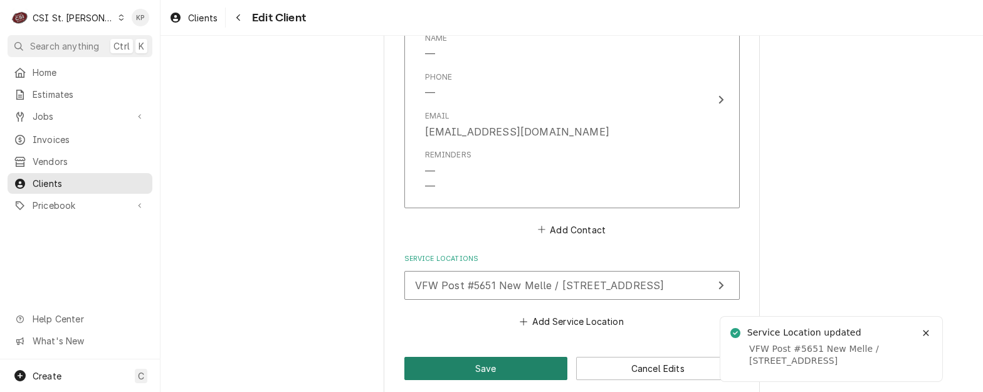
click at [471, 370] on button "Save" at bounding box center [486, 368] width 164 height 23
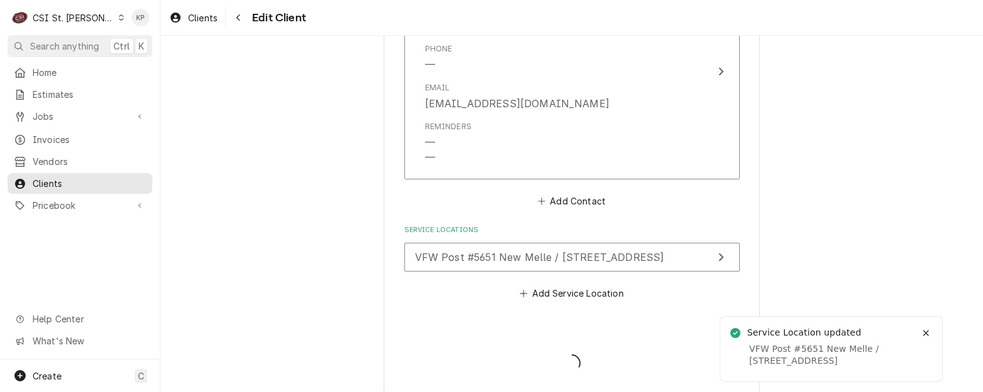
scroll to position [1013, 0]
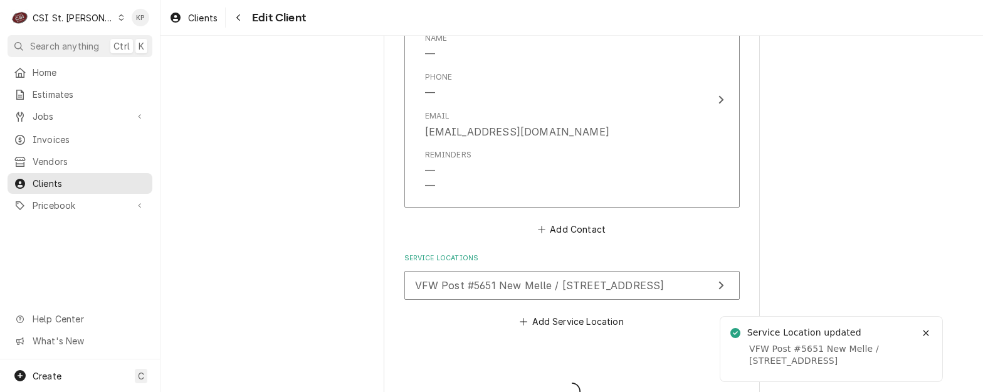
type textarea "x"
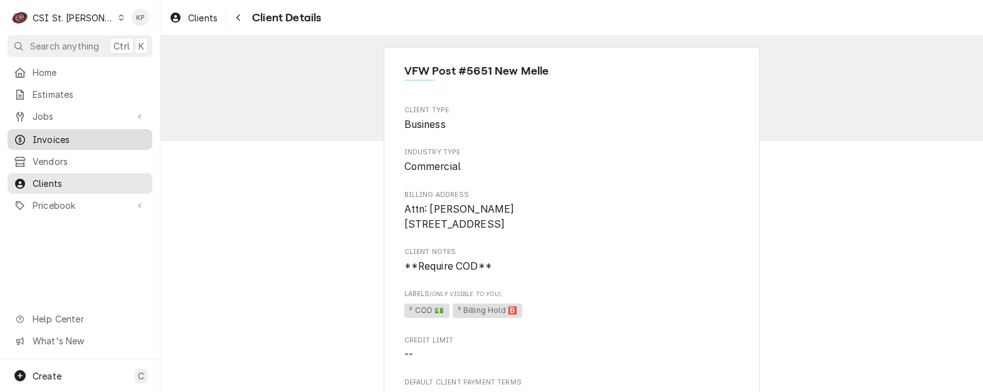
drag, startPoint x: 60, startPoint y: 138, endPoint x: 130, endPoint y: 133, distance: 69.8
click at [60, 138] on span "Invoices" at bounding box center [89, 139] width 113 height 13
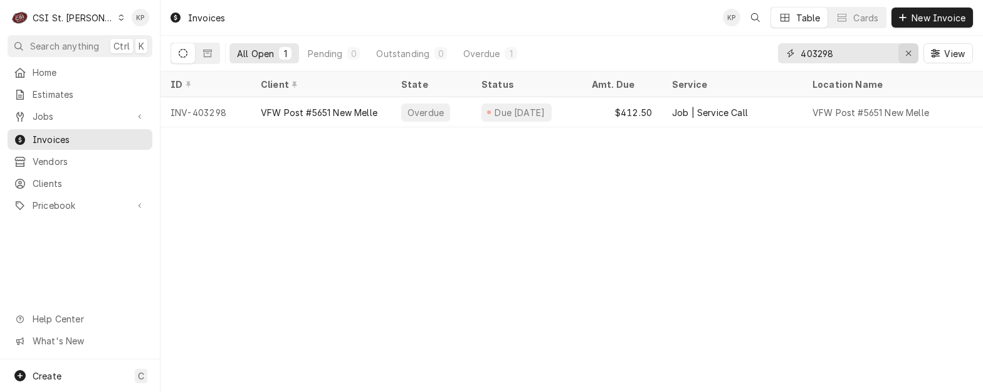
click at [908, 51] on icon "Erase input" at bounding box center [908, 53] width 7 height 9
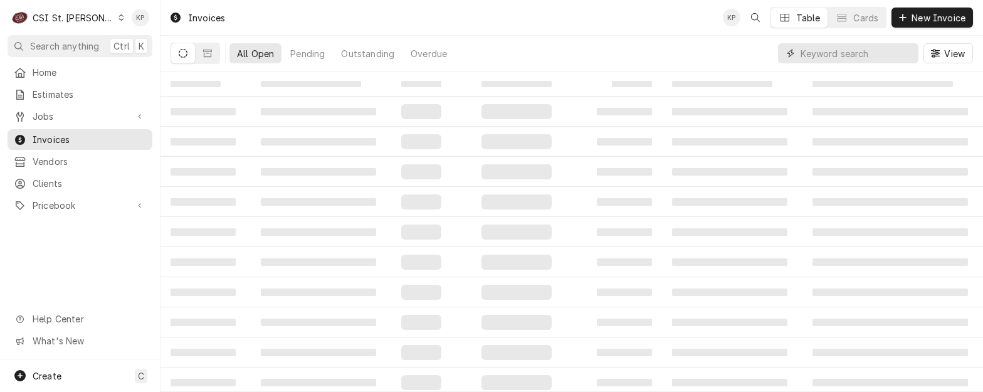
click at [819, 50] on input "Dynamic Content Wrapper" at bounding box center [857, 53] width 112 height 20
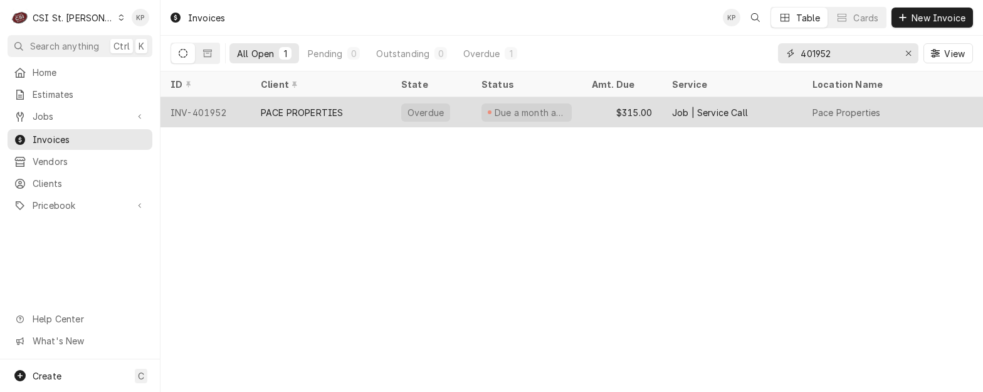
type input "401952"
click at [192, 109] on div "INV-401952" at bounding box center [205, 112] width 90 height 30
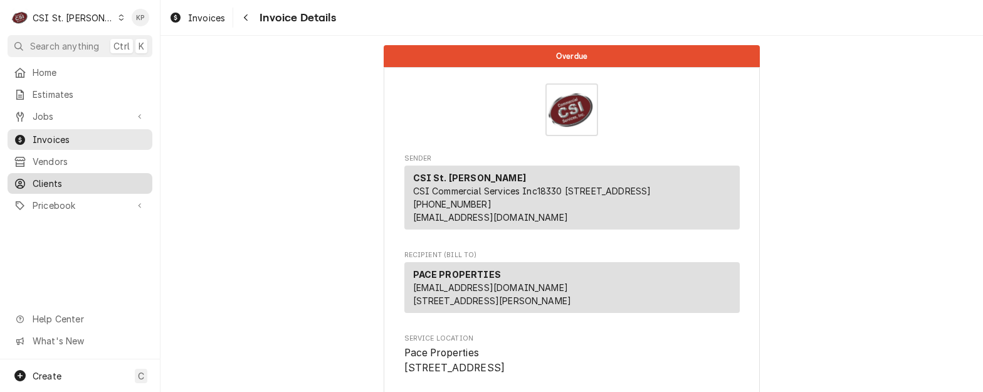
click at [55, 179] on span "Clients" at bounding box center [89, 183] width 113 height 13
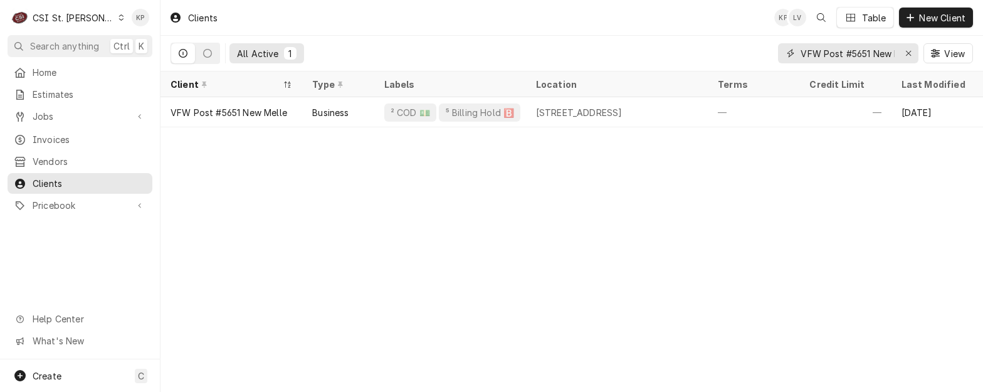
drag, startPoint x: 907, startPoint y: 53, endPoint x: 841, endPoint y: 52, distance: 65.2
click at [908, 53] on icon "Erase input" at bounding box center [908, 53] width 7 height 9
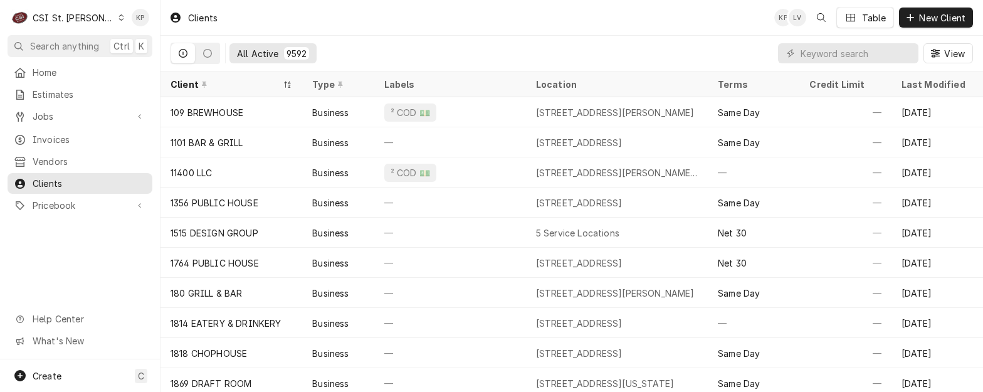
drag, startPoint x: 817, startPoint y: 51, endPoint x: 695, endPoint y: 37, distance: 123.1
click at [695, 37] on div "All Active 9592 View" at bounding box center [572, 53] width 802 height 35
click at [808, 53] on input "Dynamic Content Wrapper" at bounding box center [857, 53] width 112 height 20
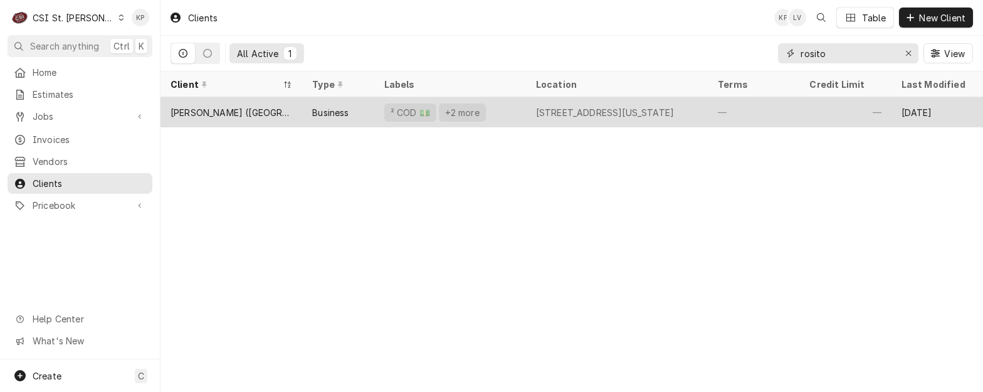
type input "rosito"
click at [215, 113] on div "[PERSON_NAME] ([GEOGRAPHIC_DATA])" at bounding box center [232, 112] width 122 height 13
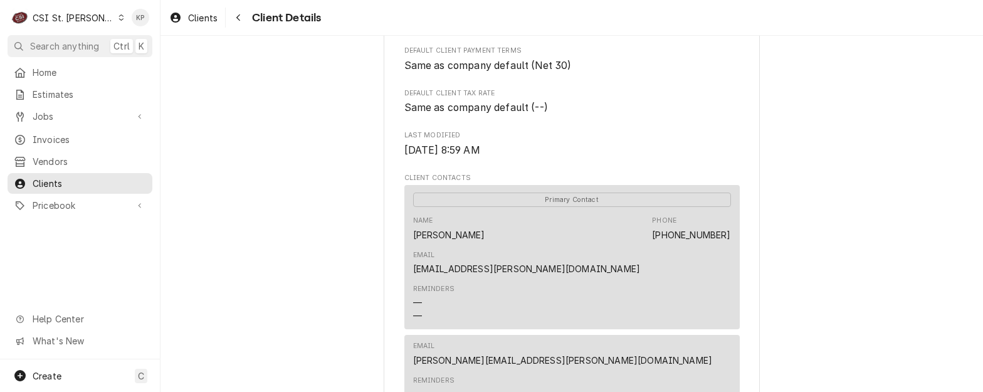
scroll to position [705, 0]
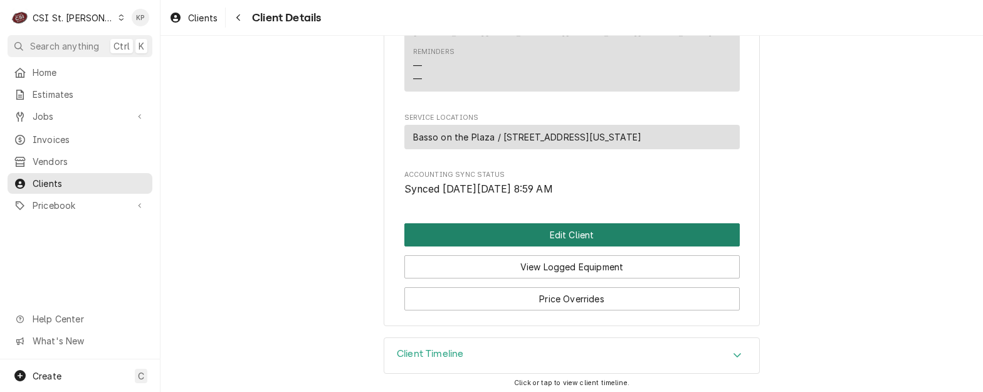
click at [509, 231] on button "Edit Client" at bounding box center [571, 234] width 335 height 23
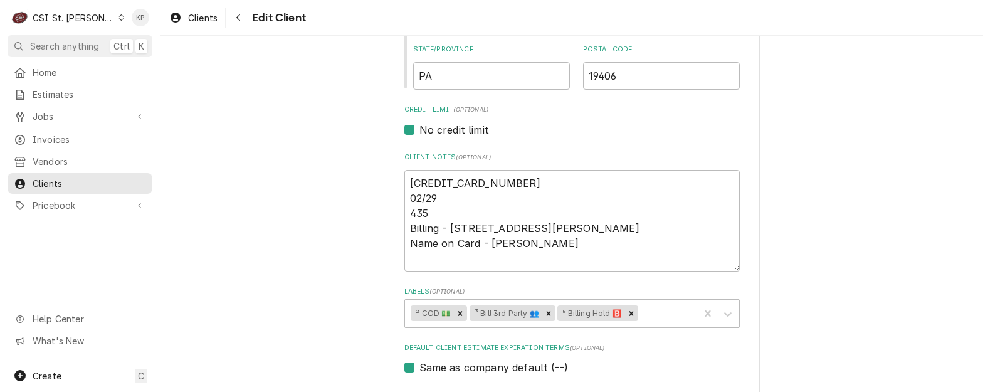
scroll to position [502, 0]
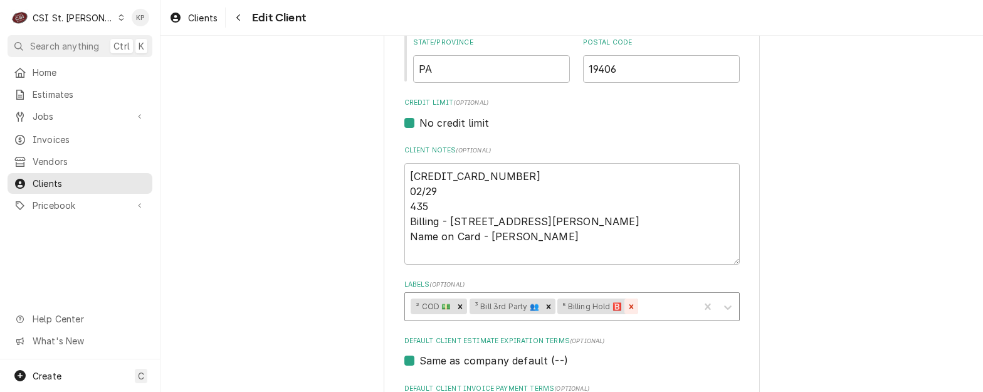
click at [629, 307] on icon "Remove ⁵ Billing Hold 🅱️" at bounding box center [631, 306] width 4 height 4
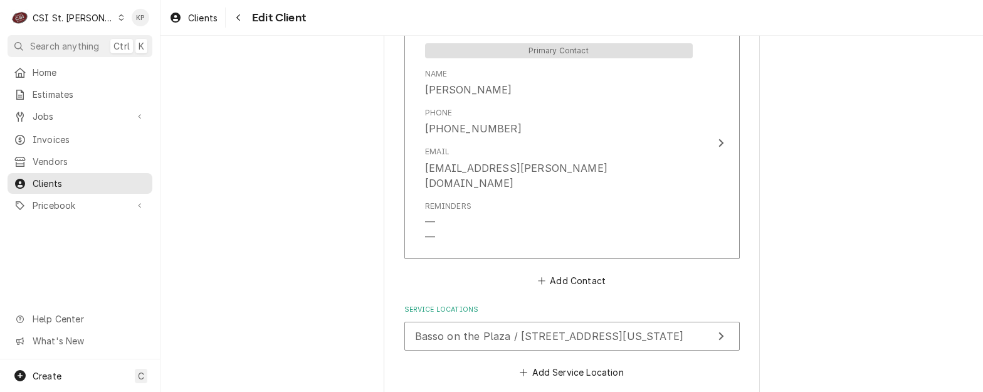
scroll to position [1217, 0]
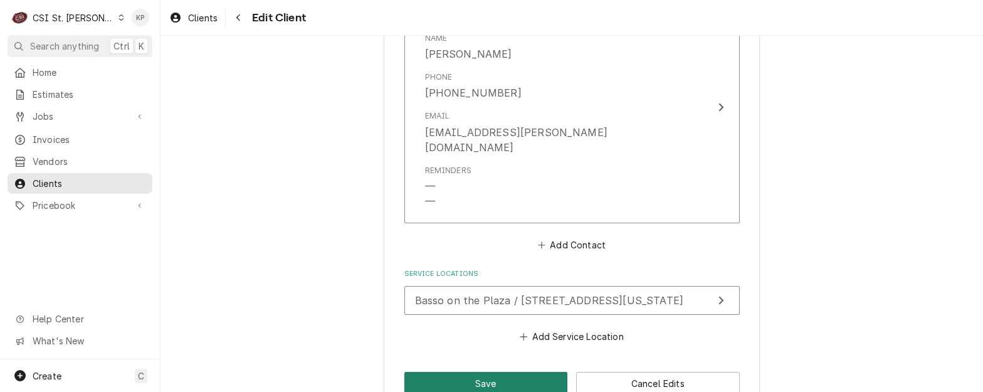
click at [489, 372] on button "Save" at bounding box center [486, 383] width 164 height 23
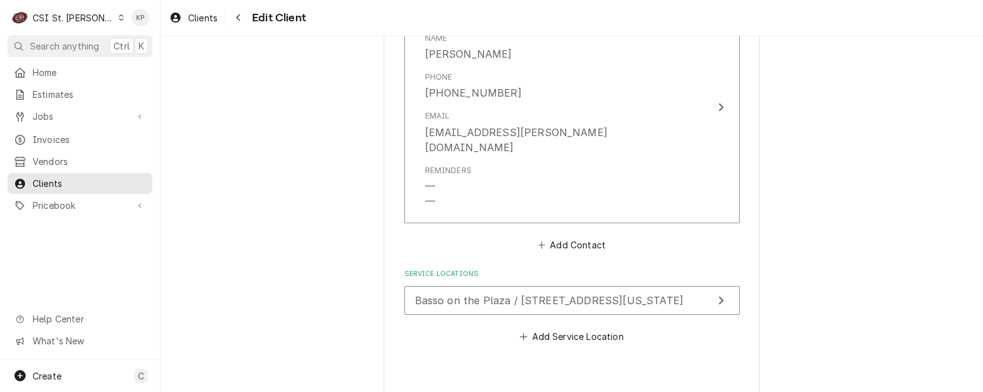
type textarea "x"
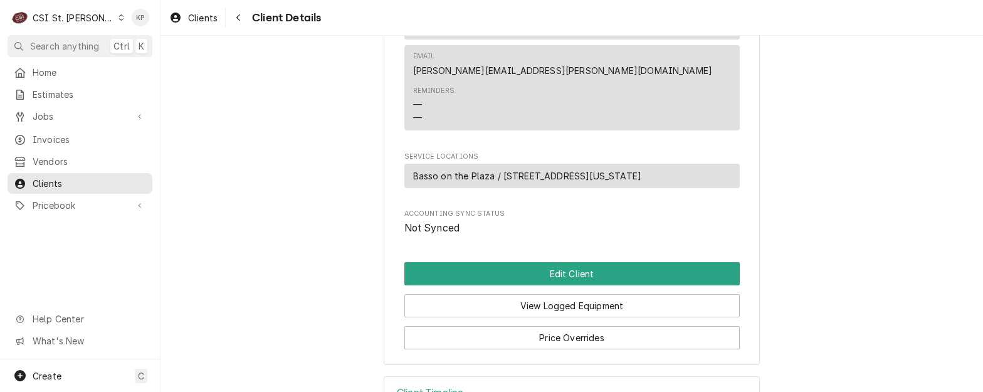
scroll to position [705, 0]
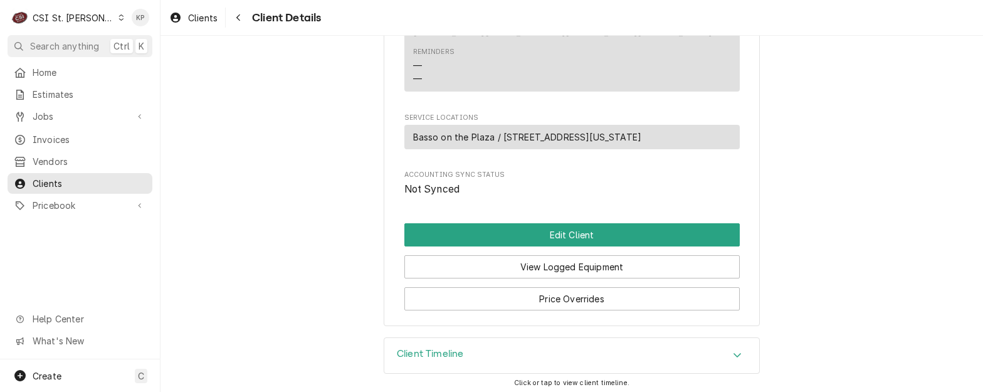
click at [119, 19] on icon "Dynamic Content Wrapper" at bounding box center [121, 17] width 5 height 6
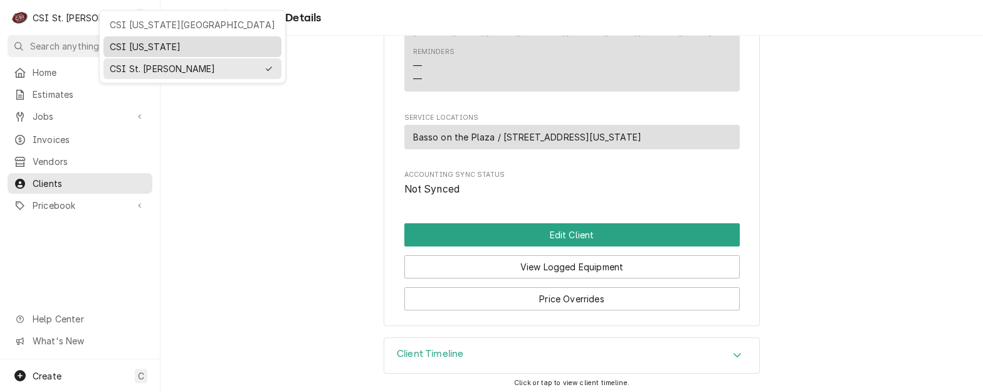
click at [118, 40] on div "CSI [US_STATE]" at bounding box center [193, 46] width 166 height 13
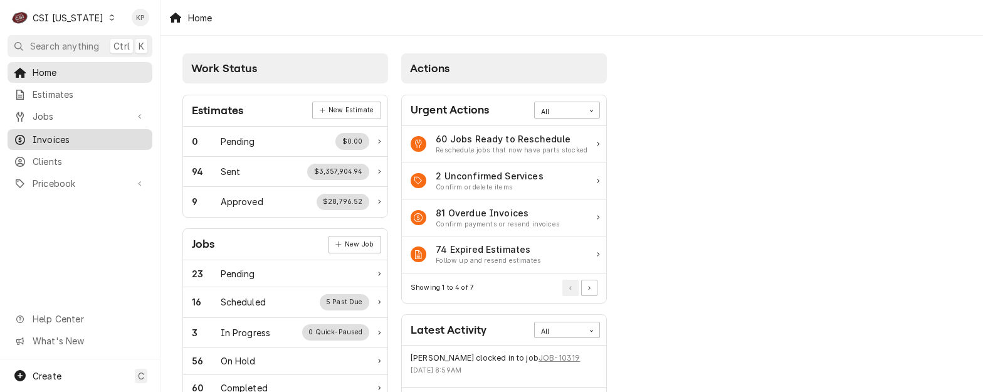
click at [57, 135] on span "Invoices" at bounding box center [89, 139] width 113 height 13
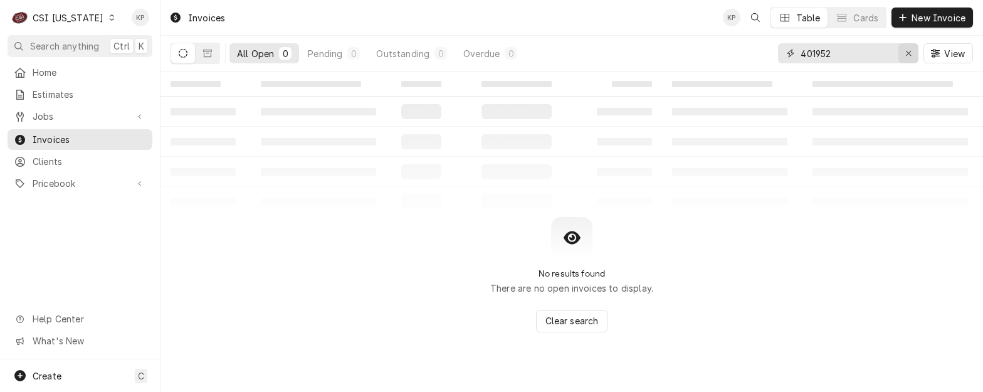
click at [908, 51] on icon "Erase input" at bounding box center [908, 53] width 7 height 9
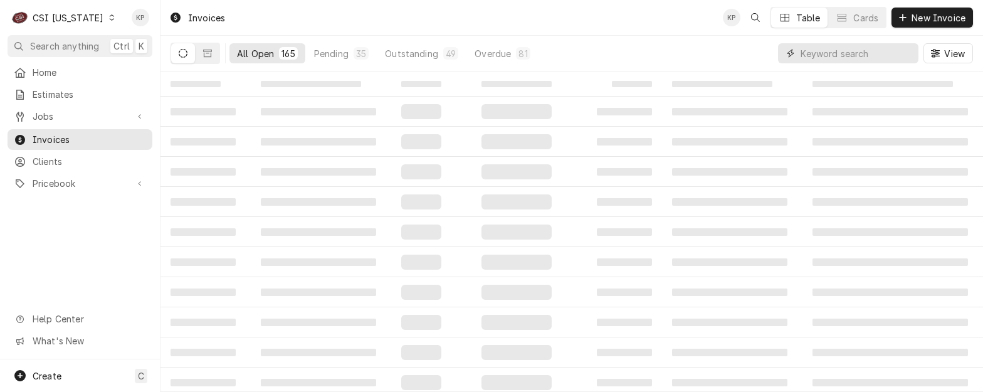
click at [854, 54] on input "Dynamic Content Wrapper" at bounding box center [857, 53] width 112 height 20
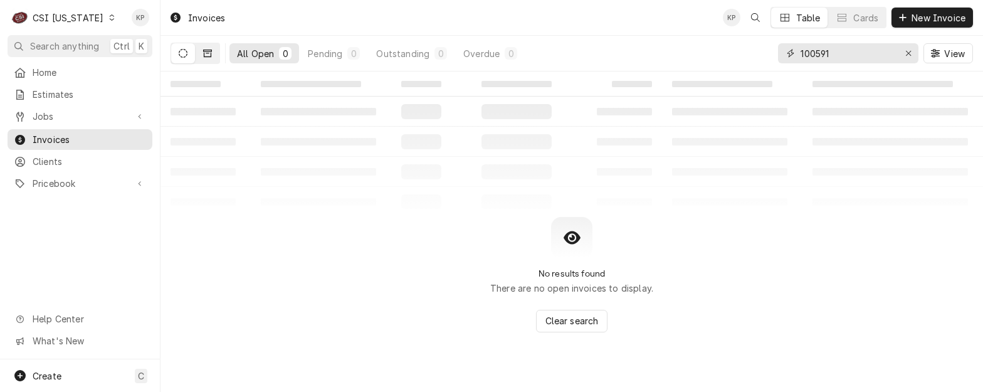
type input "100591"
click at [205, 52] on icon "Dynamic Content Wrapper" at bounding box center [207, 53] width 9 height 9
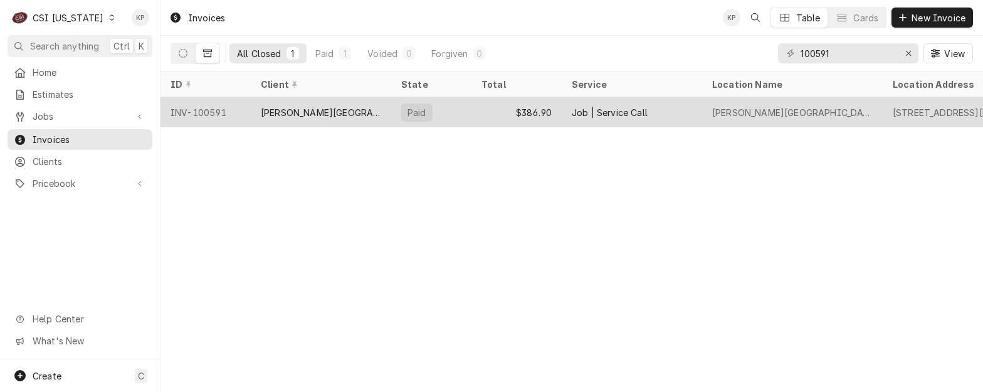
click at [211, 111] on div "INV-100591" at bounding box center [205, 112] width 90 height 30
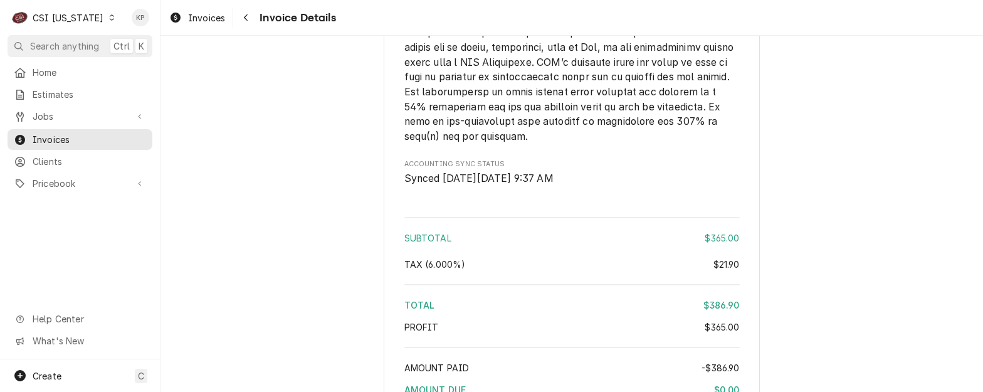
scroll to position [2291, 0]
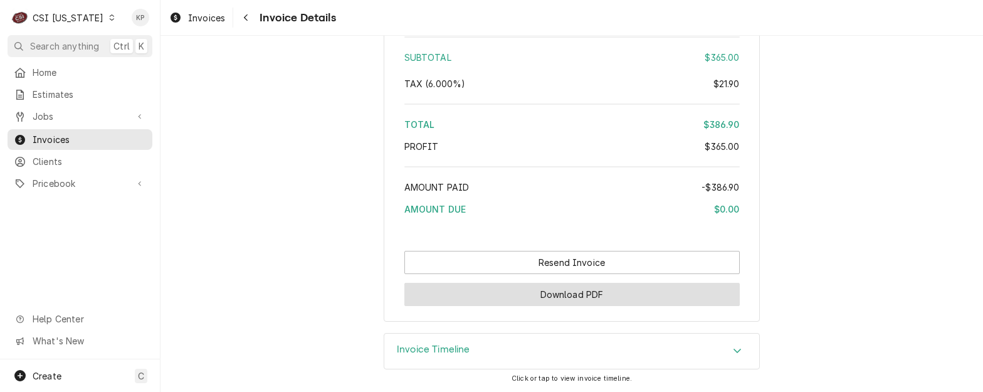
click at [558, 304] on button "Download PDF" at bounding box center [571, 294] width 335 height 23
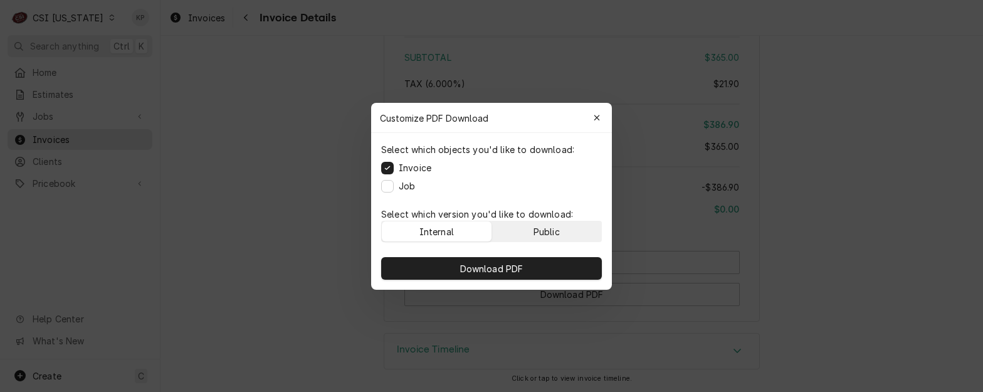
click at [563, 223] on button "Public" at bounding box center [547, 231] width 110 height 20
click at [576, 280] on div "Download PDF" at bounding box center [491, 268] width 241 height 43
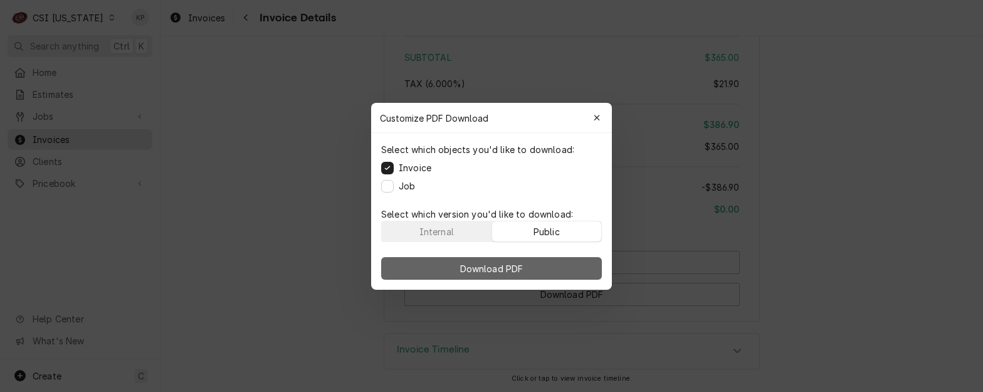
click at [546, 268] on button "Download PDF" at bounding box center [491, 268] width 221 height 23
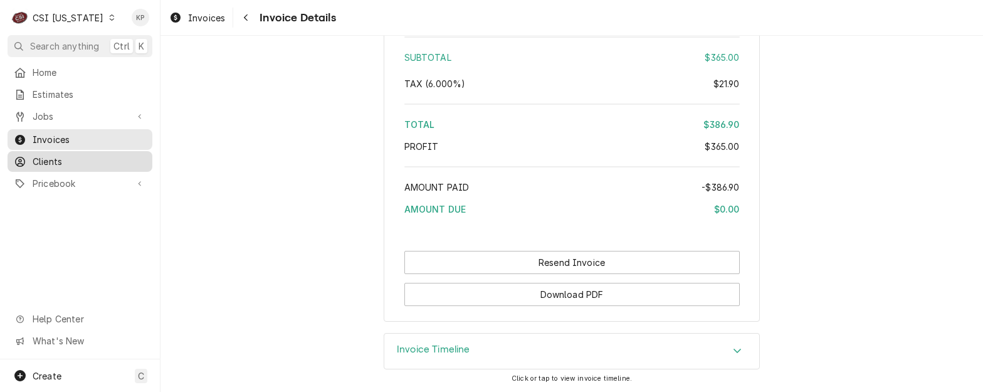
click at [50, 161] on span "Clients" at bounding box center [89, 161] width 113 height 13
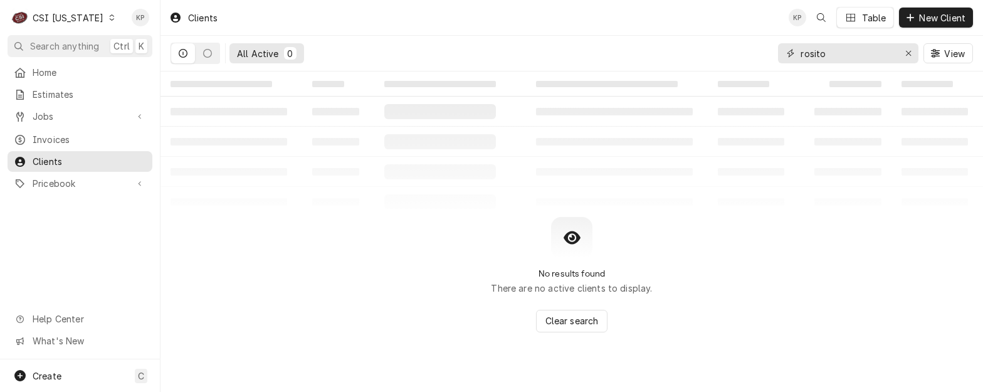
click at [735, 65] on div "All Active 0 rosito View" at bounding box center [572, 53] width 802 height 35
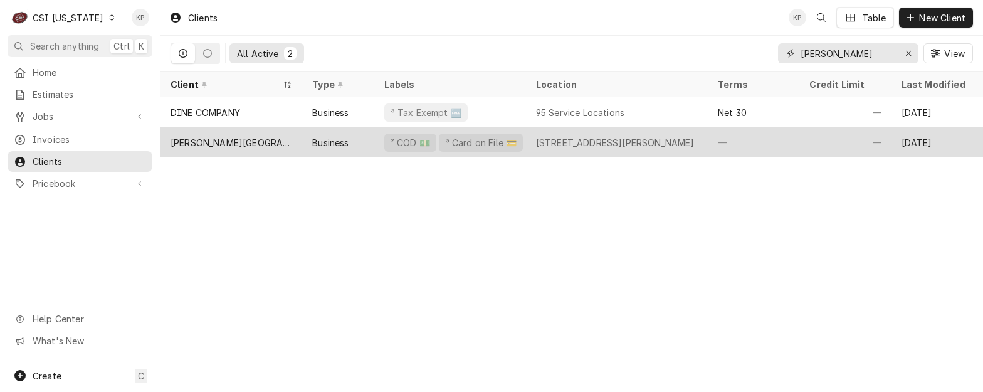
type input "walden"
click at [212, 141] on div "Walden School" at bounding box center [232, 142] width 122 height 13
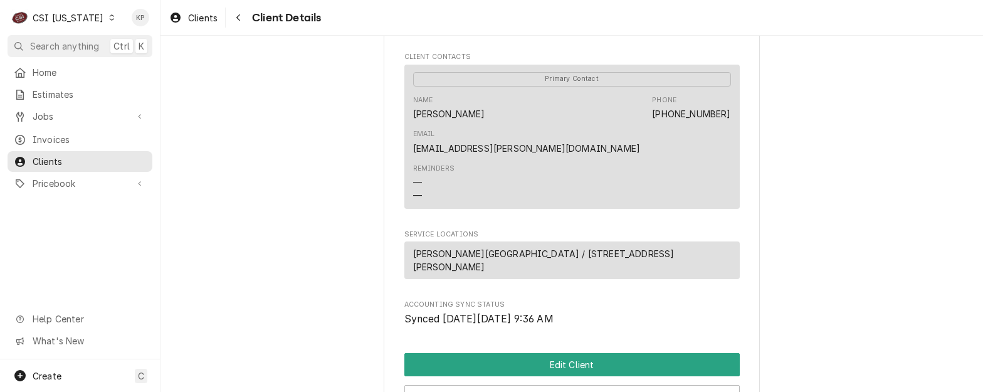
scroll to position [614, 0]
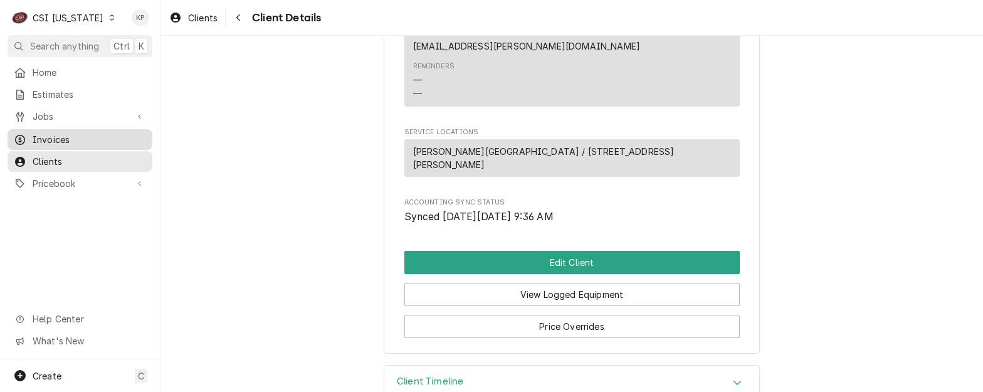
click at [57, 138] on span "Invoices" at bounding box center [89, 139] width 113 height 13
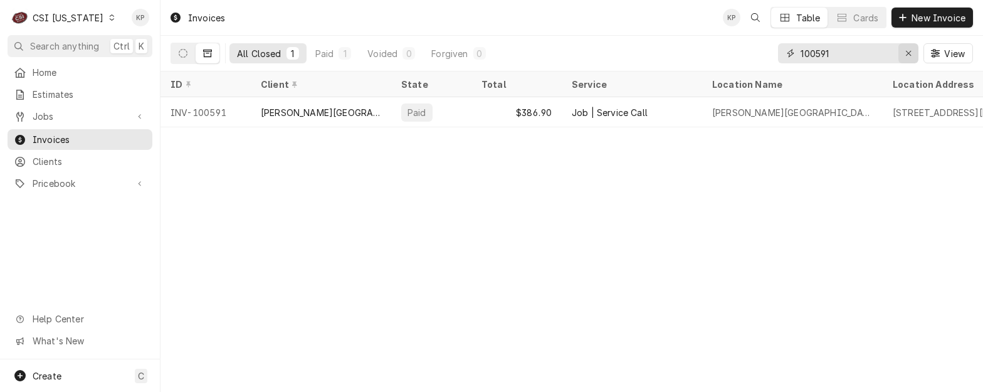
click at [904, 53] on div "Erase input" at bounding box center [908, 53] width 13 height 13
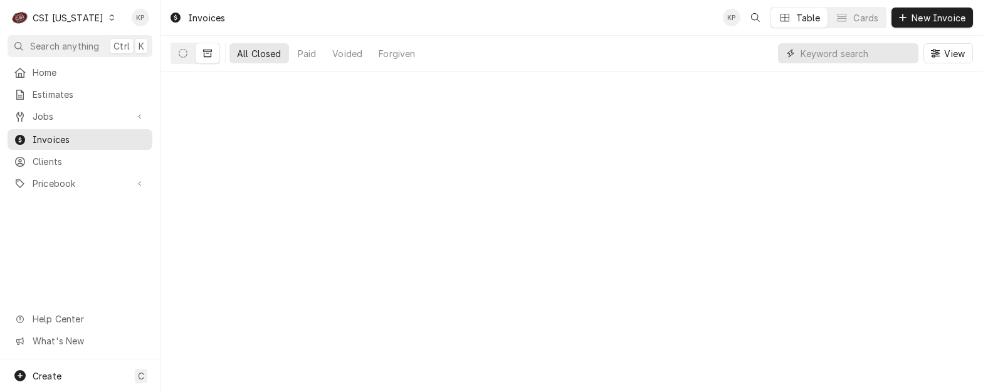
click at [831, 56] on input "Dynamic Content Wrapper" at bounding box center [857, 53] width 112 height 20
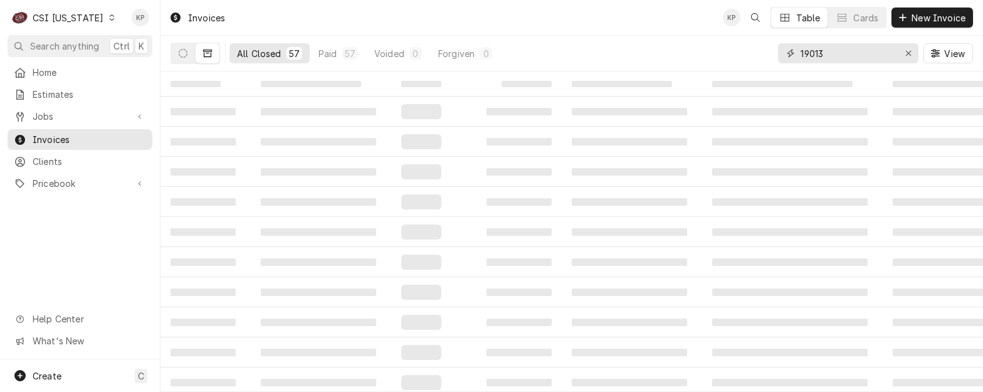
type input "19013"
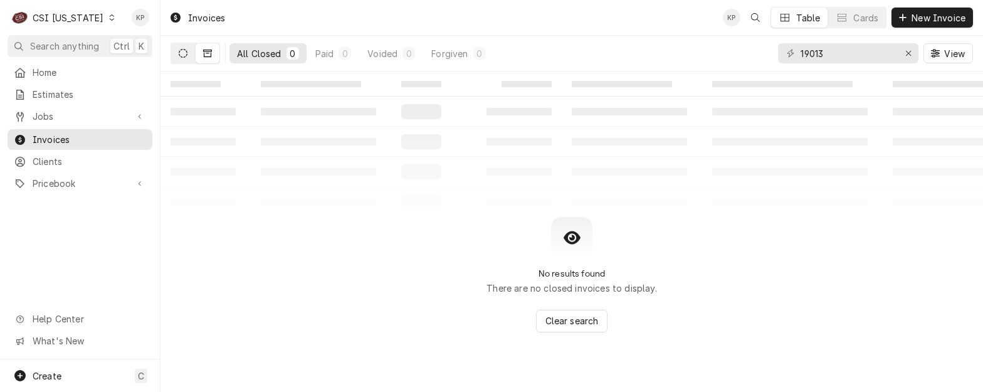
click at [186, 53] on icon "Dynamic Content Wrapper" at bounding box center [183, 53] width 9 height 9
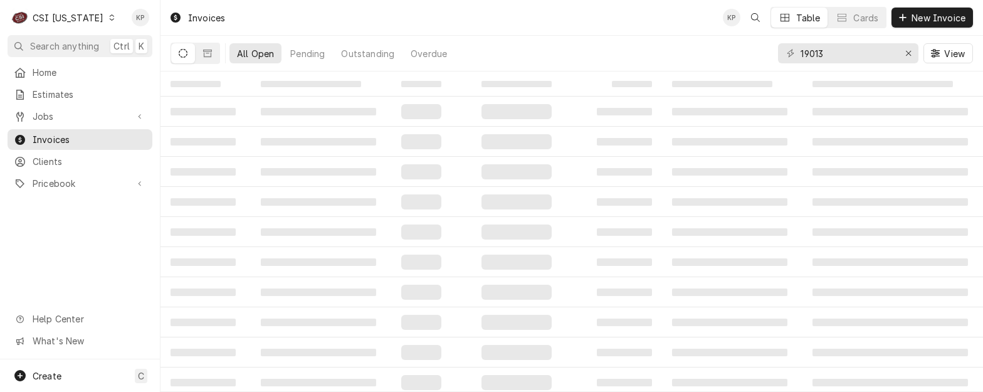
click at [256, 55] on div "All Open" at bounding box center [255, 53] width 37 height 13
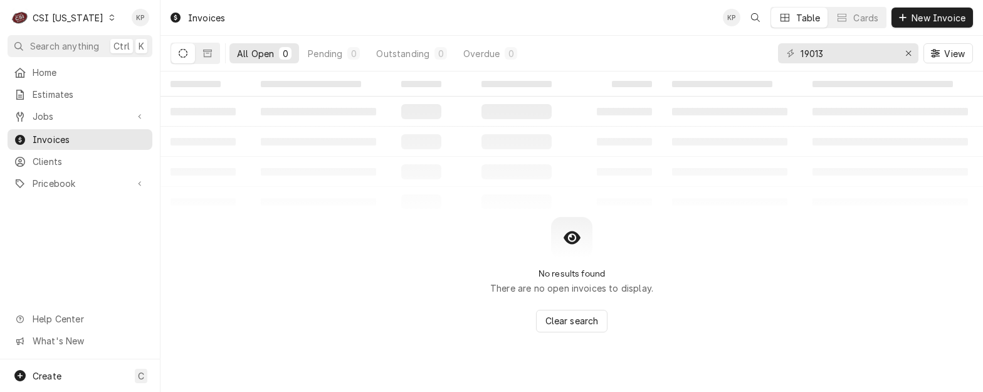
click at [109, 19] on icon "Dynamic Content Wrapper" at bounding box center [111, 17] width 5 height 6
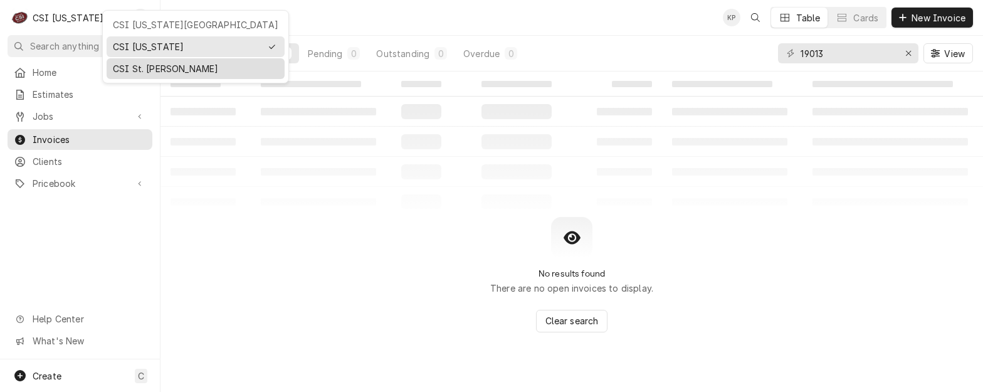
click at [130, 66] on div "CSI St. [PERSON_NAME]" at bounding box center [196, 68] width 166 height 13
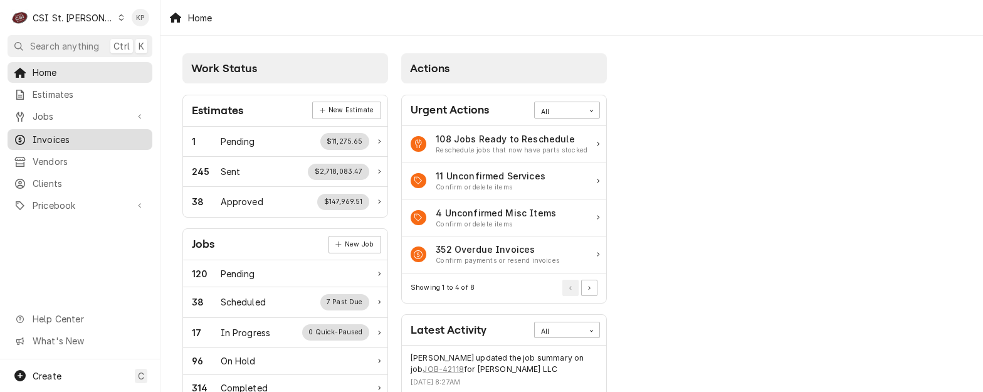
click at [64, 135] on span "Invoices" at bounding box center [89, 139] width 113 height 13
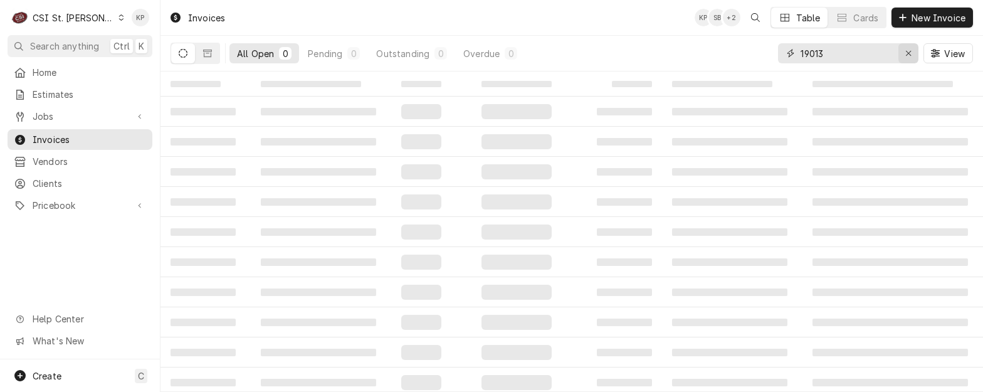
click at [909, 54] on icon "Erase input" at bounding box center [908, 53] width 7 height 9
click at [813, 53] on input "Dynamic Content Wrapper" at bounding box center [857, 53] width 112 height 20
type input "401447"
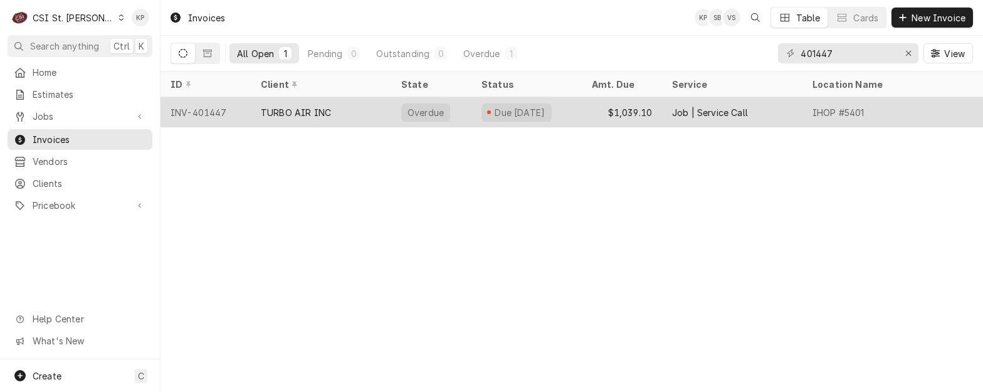
click at [205, 108] on div "INV-401447" at bounding box center [205, 112] width 90 height 30
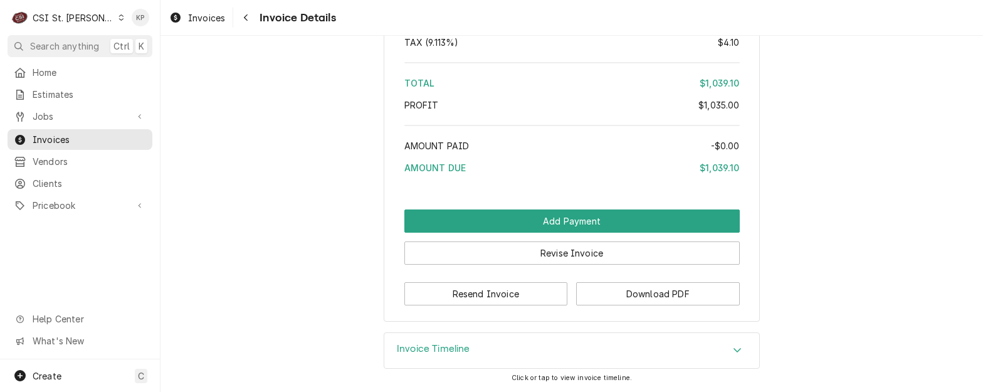
scroll to position [2462, 0]
click at [594, 292] on button "Download PDF" at bounding box center [658, 293] width 164 height 23
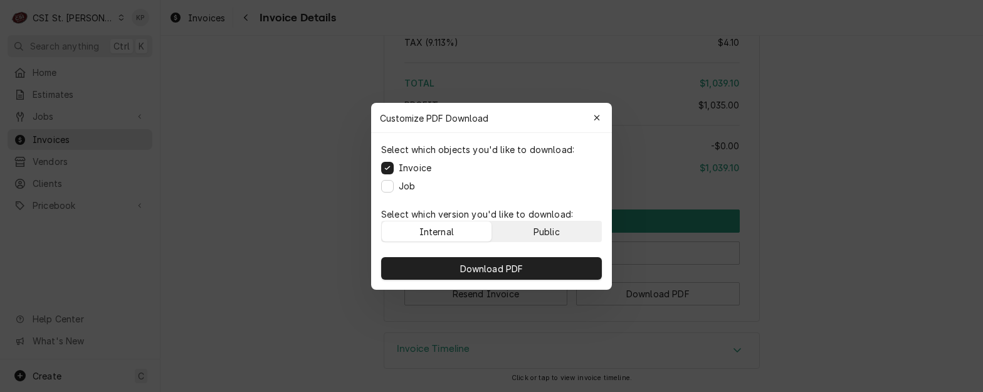
click at [554, 235] on div "Public" at bounding box center [546, 230] width 26 height 13
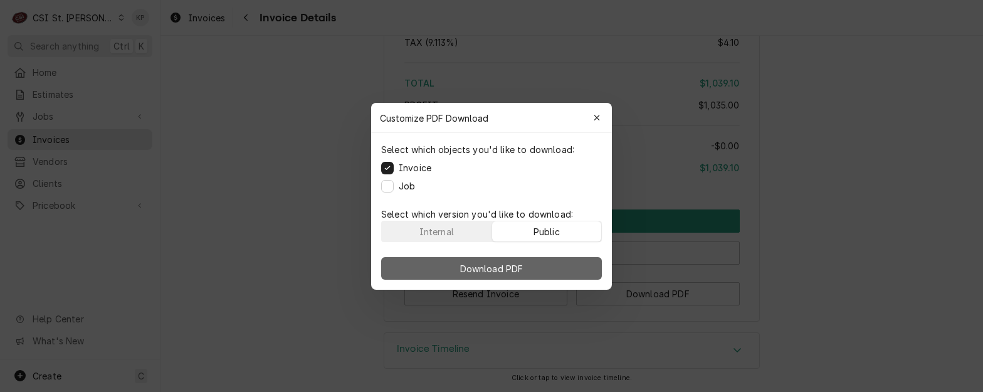
click at [546, 264] on button "Download PDF" at bounding box center [491, 268] width 221 height 23
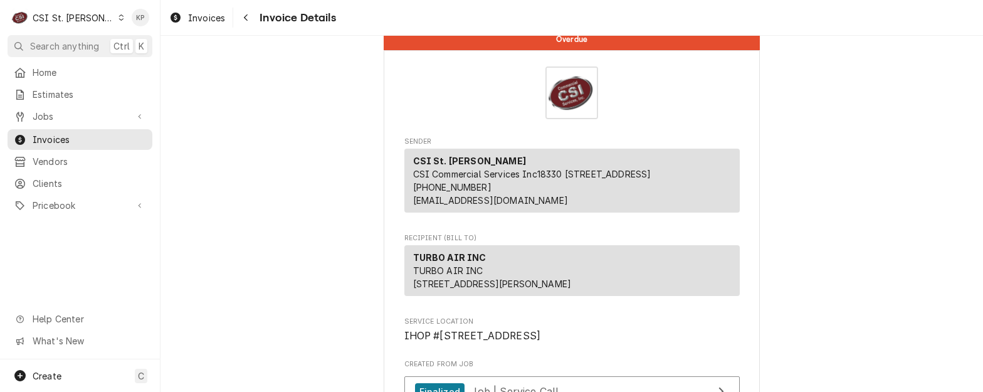
scroll to position [0, 0]
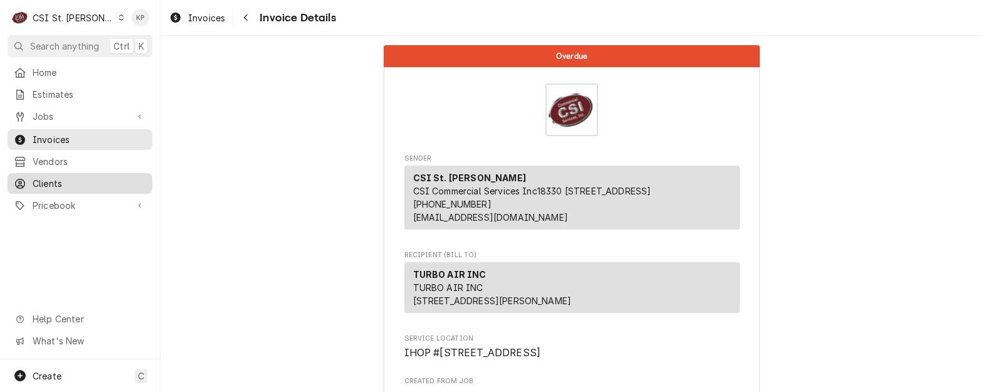
click at [39, 177] on span "Clients" at bounding box center [89, 183] width 113 height 13
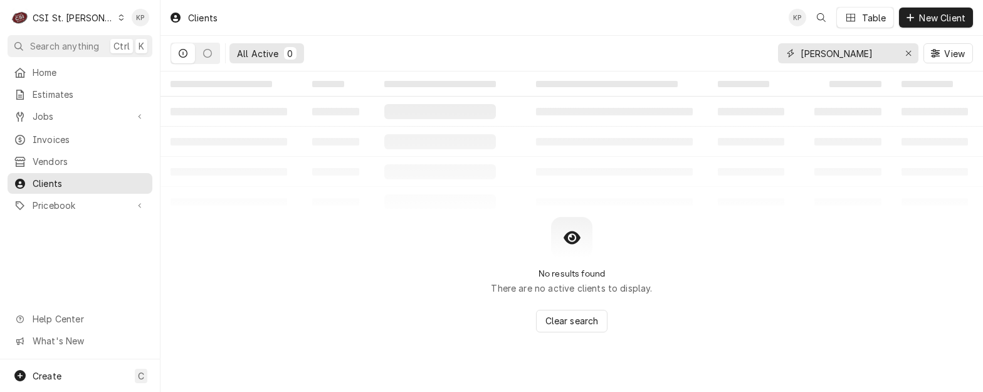
drag, startPoint x: 908, startPoint y: 53, endPoint x: 834, endPoint y: 51, distance: 74.6
click at [908, 53] on icon "Erase input" at bounding box center [908, 53] width 7 height 9
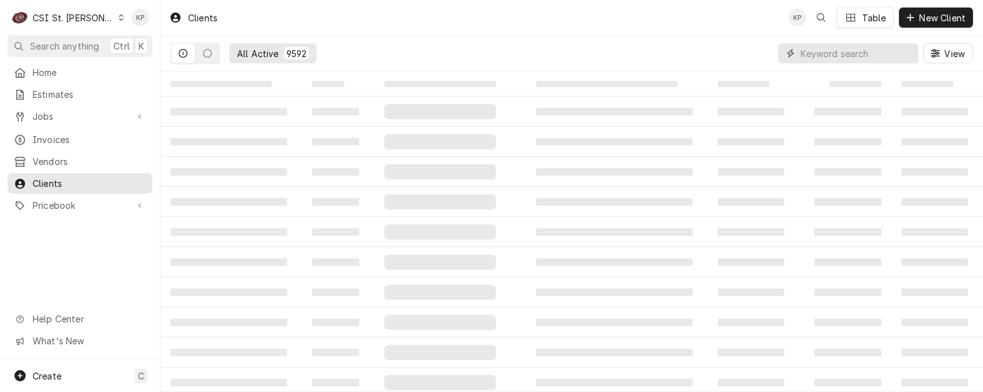
click at [834, 51] on input "Dynamic Content Wrapper" at bounding box center [857, 53] width 112 height 20
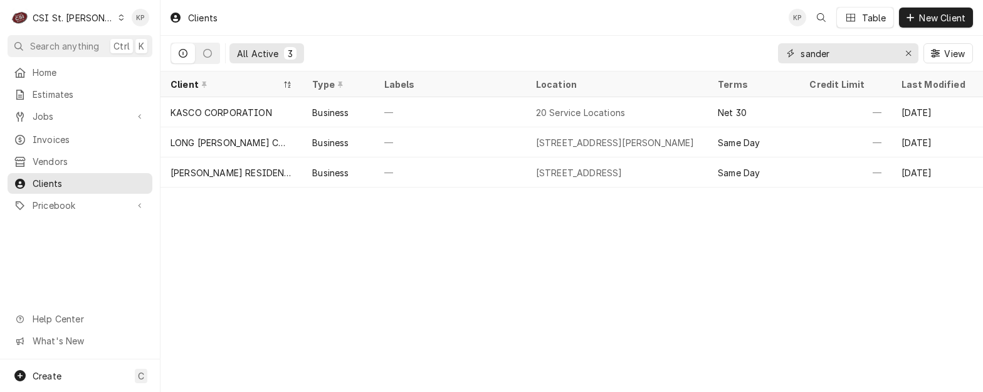
click at [824, 53] on input "sander" at bounding box center [848, 53] width 94 height 20
click at [821, 53] on input "sander" at bounding box center [848, 53] width 94 height 20
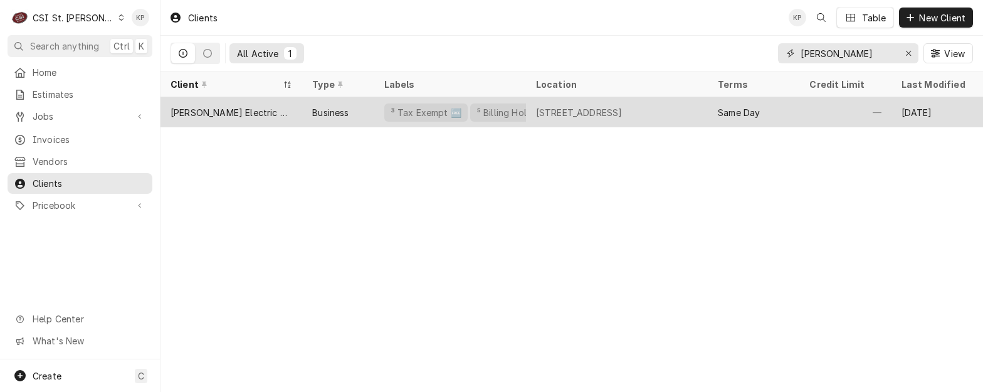
type input "sandner"
click at [226, 110] on div "[PERSON_NAME] Electric Co." at bounding box center [232, 112] width 122 height 13
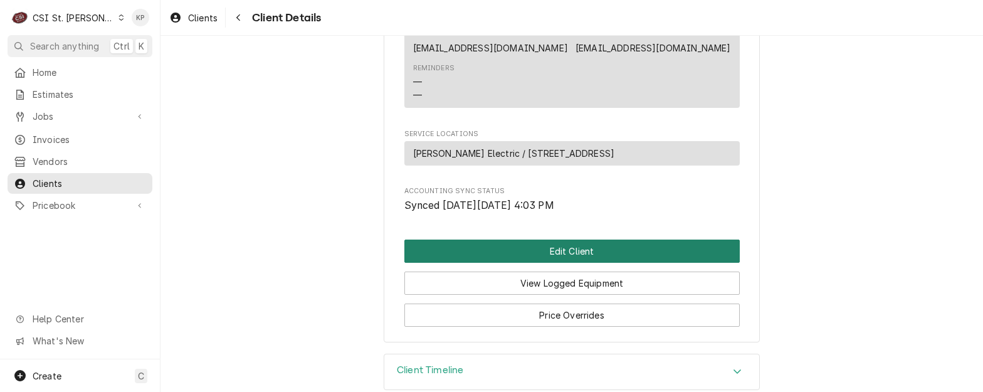
scroll to position [675, 0]
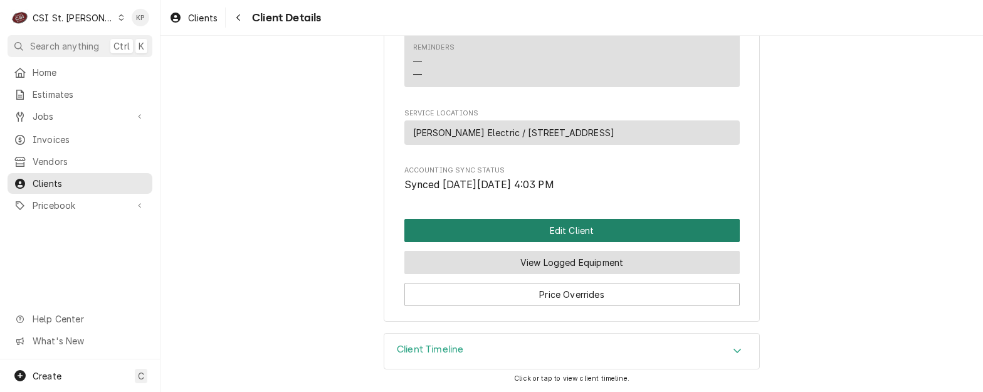
click at [465, 271] on button "View Logged Equipment" at bounding box center [571, 262] width 335 height 23
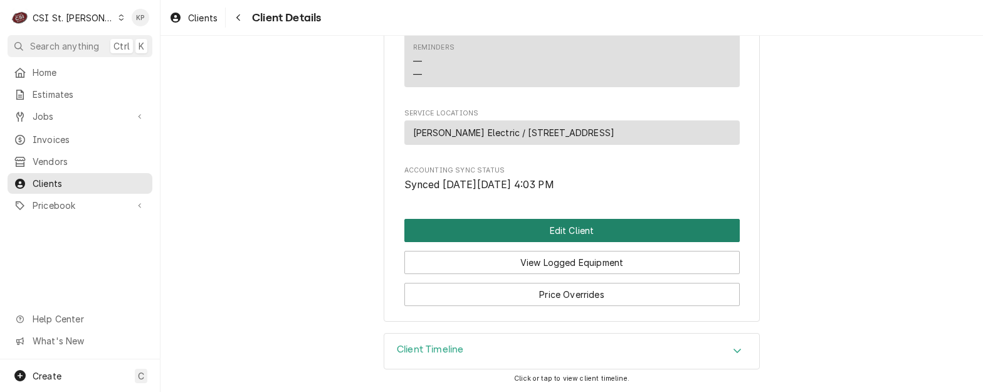
click at [467, 238] on button "Edit Client" at bounding box center [571, 230] width 335 height 23
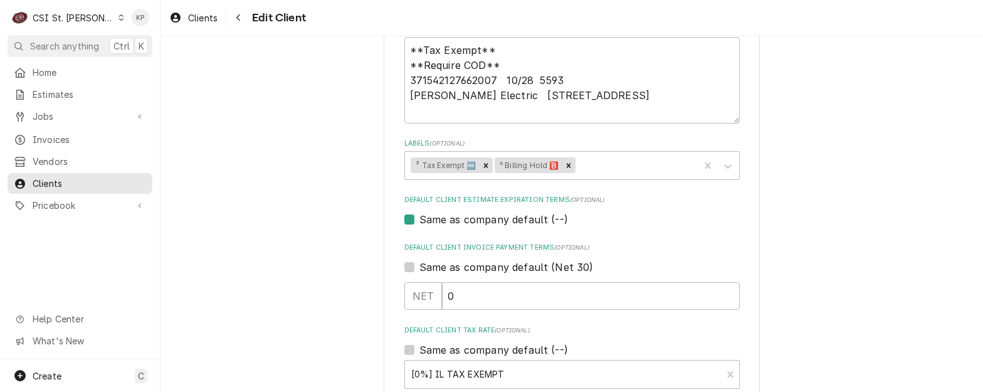
scroll to position [627, 0]
click at [567, 168] on icon "Remove ⁵ Billing Hold 🅱️" at bounding box center [568, 166] width 9 height 9
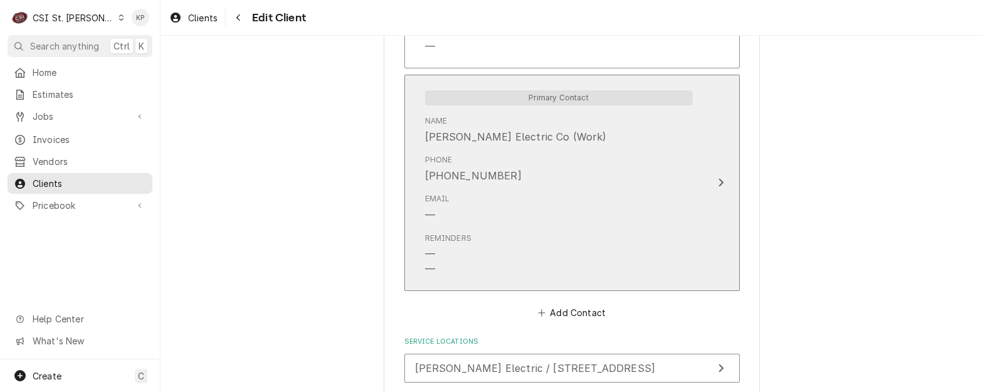
scroll to position [1289, 0]
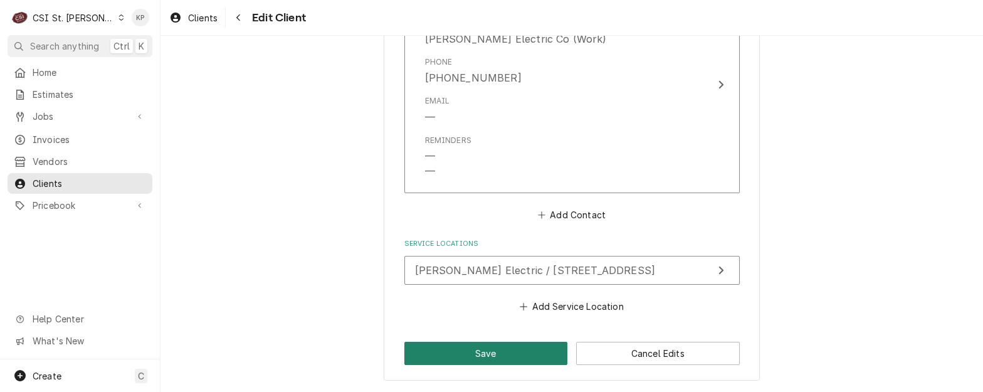
click at [459, 354] on button "Save" at bounding box center [486, 353] width 164 height 23
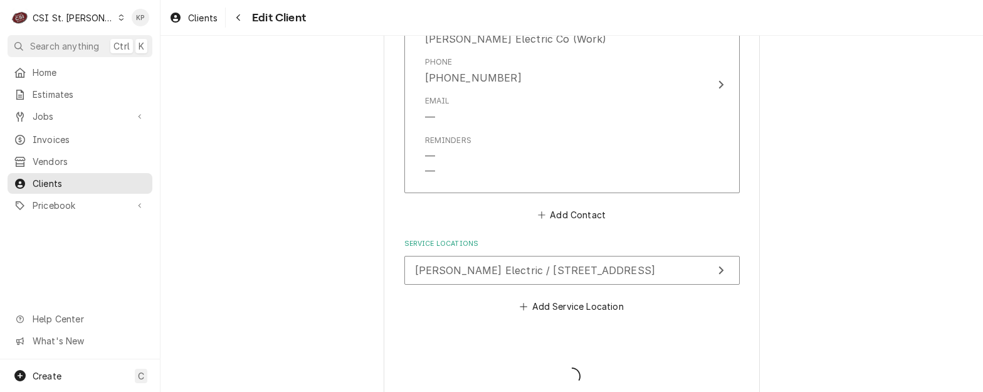
type textarea "x"
